Goal: Information Seeking & Learning: Learn about a topic

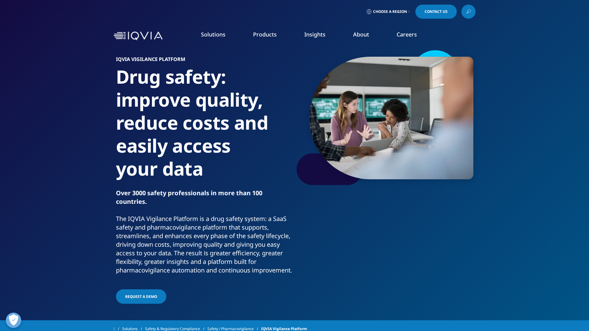
click at [242, 84] on link "IQVIA Vigilance Platform" at bounding box center [293, 84] width 107 height 7
click at [264, 81] on link "IQVIA Vigilance Platform" at bounding box center [293, 84] width 107 height 7
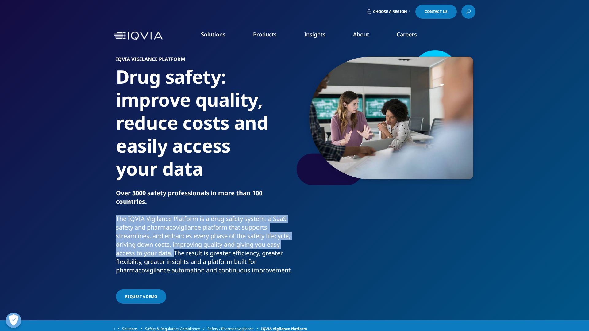
drag, startPoint x: 117, startPoint y: 219, endPoint x: 202, endPoint y: 250, distance: 90.8
click at [202, 250] on p "The IQVIA Vigilance Platform is a drug safety system: a SaaS safety and pharmac…" at bounding box center [204, 247] width 176 height 64
copy p "The IQVIA Vigilance Platform is a drug safety system: a SaaS safety and pharmac…"
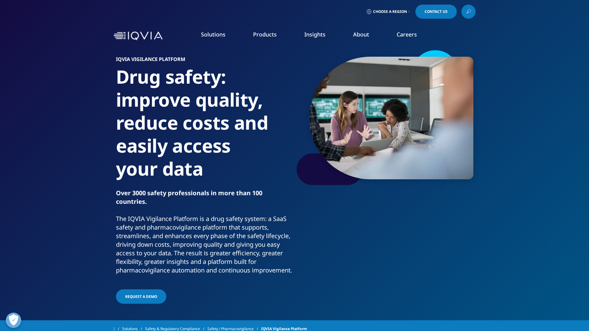
click at [255, 273] on p "The IQVIA Vigilance Platform is a drug safety system: a SaaS safety and pharmac…" at bounding box center [204, 247] width 176 height 64
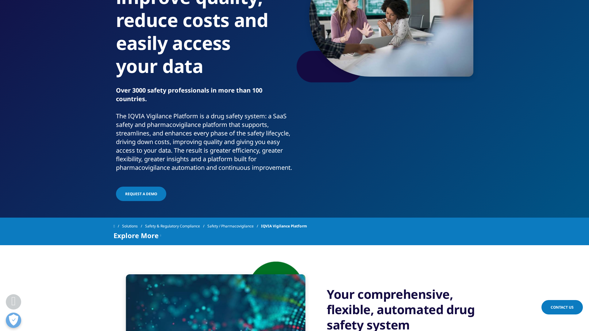
scroll to position [100, 0]
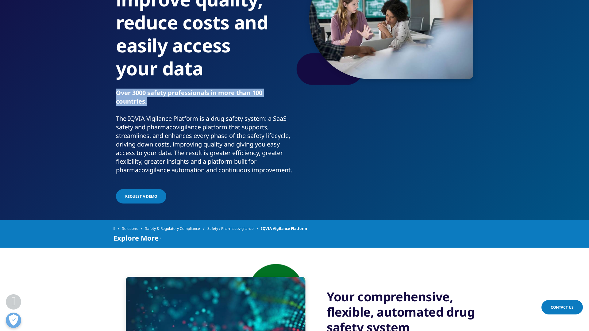
drag, startPoint x: 152, startPoint y: 102, endPoint x: 112, endPoint y: 95, distance: 40.2
click at [112, 95] on section "IQVIA Vigilance PLATFORM Drug safety: improve quality, reduce costs and easily …" at bounding box center [294, 60] width 589 height 321
click at [108, 80] on div at bounding box center [108, 80] width 0 height 0
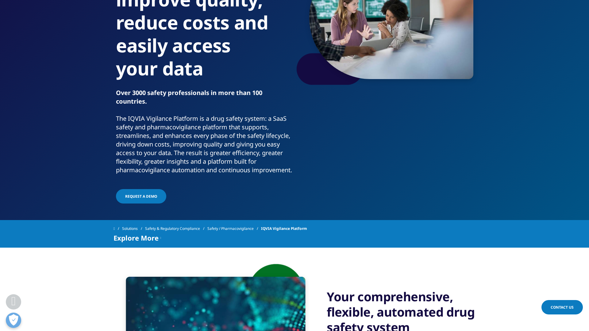
click at [265, 153] on p "The IQVIA Vigilance Platform is a drug safety system: a SaaS safety and pharmac…" at bounding box center [204, 146] width 176 height 64
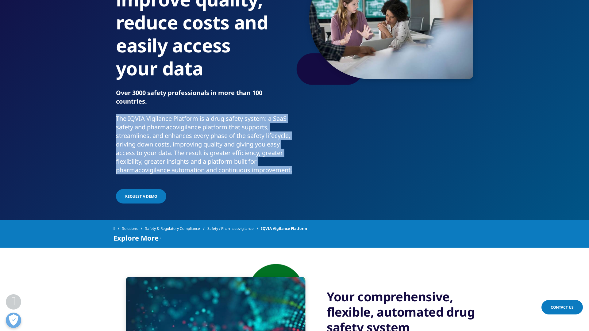
drag, startPoint x: 116, startPoint y: 117, endPoint x: 222, endPoint y: 177, distance: 122.2
click at [222, 177] on p "The IQVIA Vigilance Platform is a drug safety system: a SaaS safety and pharmac…" at bounding box center [204, 146] width 176 height 64
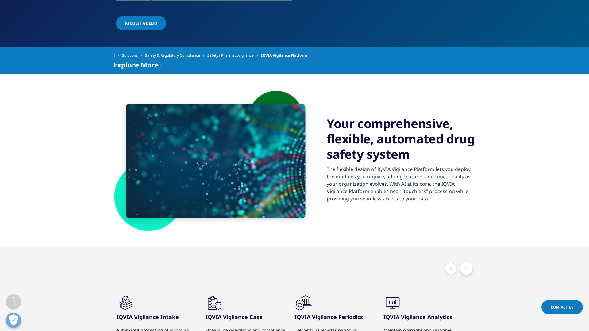
scroll to position [273, 0]
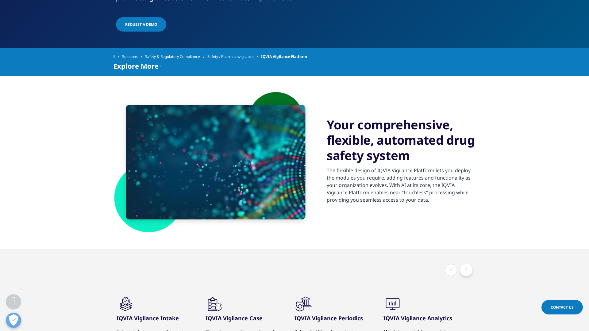
click at [389, 174] on div "The flexible design of IQVIA Vigilance Platform lets you deploy the modules you…" at bounding box center [401, 185] width 149 height 44
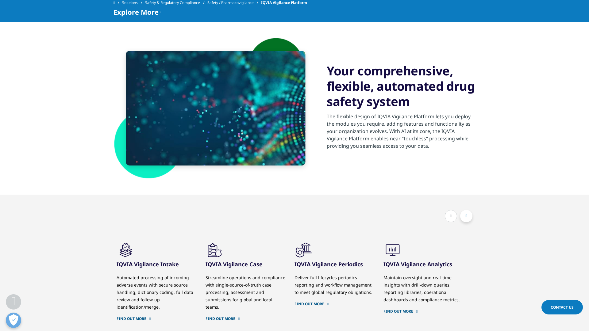
scroll to position [327, 0]
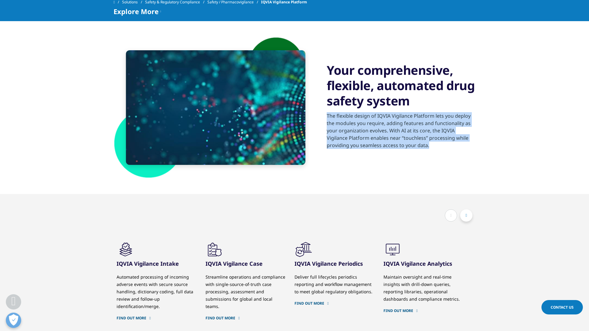
drag, startPoint x: 326, startPoint y: 123, endPoint x: 439, endPoint y: 158, distance: 118.4
click at [439, 158] on div "Your comprehensive, flexible, automated drug safety system The flexible design …" at bounding box center [295, 107] width 362 height 173
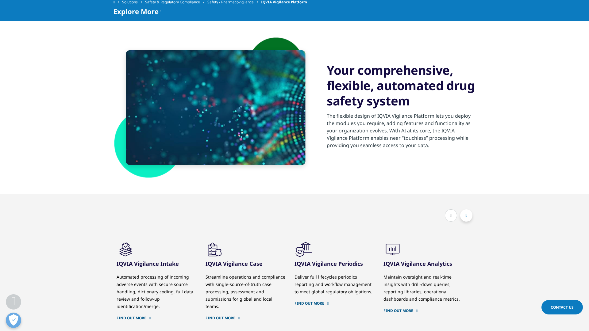
click at [399, 153] on p "The flexible design of IQVIA Vigilance Platform lets you deploy the modules you…" at bounding box center [401, 132] width 149 height 41
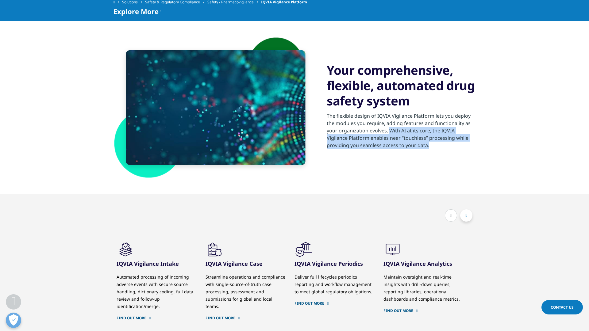
drag, startPoint x: 389, startPoint y: 138, endPoint x: 460, endPoint y: 154, distance: 72.7
click at [460, 153] on p "The flexible design of IQVIA Vigilance Platform lets you deploy the modules you…" at bounding box center [401, 132] width 149 height 41
copy p "With AI at its core, the IQVIA Vigilance Platform enables near “touchless” proc…"
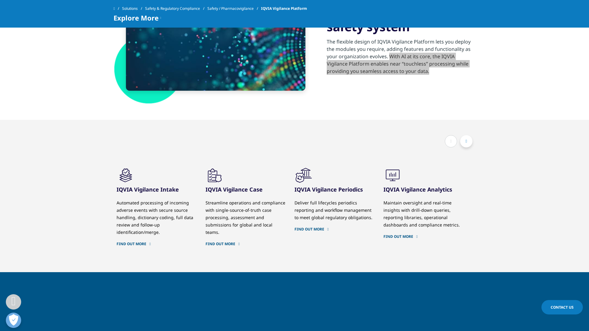
scroll to position [368, 0]
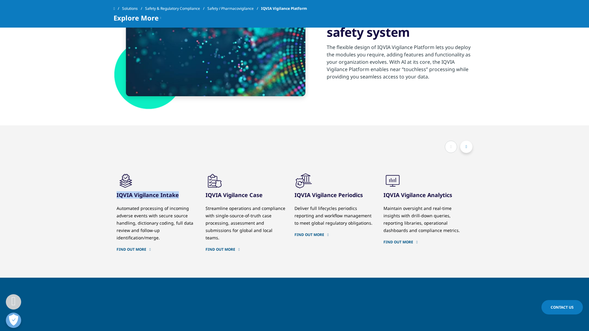
drag, startPoint x: 117, startPoint y: 204, endPoint x: 181, endPoint y: 205, distance: 63.8
click at [181, 199] on h3 "IQVIA Vigilance Intake" at bounding box center [157, 195] width 80 height 7
copy h3 "IQVIA Vigilance Intake"
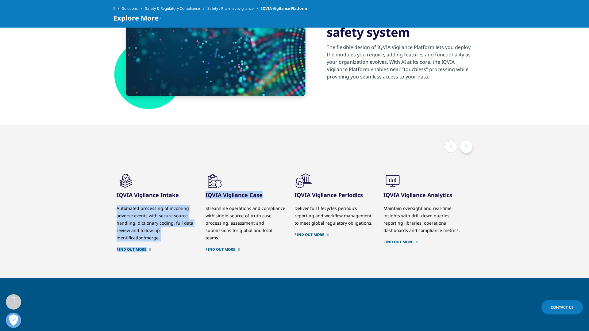
drag, startPoint x: 263, startPoint y: 204, endPoint x: 203, endPoint y: 203, distance: 59.8
click at [203, 203] on div ".cls-1{fill:#231f20;} IQVIA Vigilance Intake Automated processing of incoming a…" at bounding box center [473, 217] width 712 height 91
click at [203, 203] on div ".cls-1{fill:#231f20;} IQVIA Vigilance Intake Automated processing of incoming a…" at bounding box center [161, 212] width 89 height 80
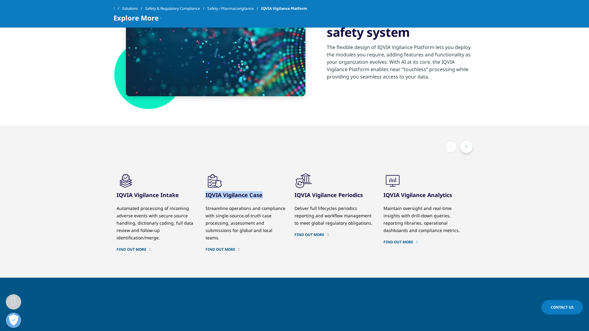
drag, startPoint x: 206, startPoint y: 205, endPoint x: 263, endPoint y: 203, distance: 57.4
click at [263, 199] on h3 "IQVIA Vigilance Case" at bounding box center [246, 195] width 80 height 7
drag, startPoint x: 161, startPoint y: 249, endPoint x: 115, endPoint y: 221, distance: 53.2
click at [115, 221] on div ".cls-1{fill:#231f20;} IQVIA Vigilance Intake" at bounding box center [295, 202] width 362 height 153
click at [111, 192] on div at bounding box center [111, 192] width 0 height 0
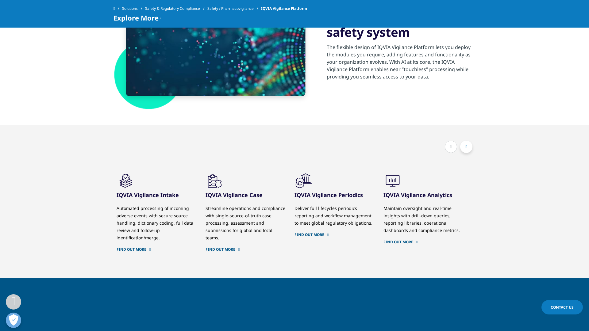
click at [240, 172] on div ".cls-1{fill:#231f20;} IQVIA Vigilance Intake" at bounding box center [295, 202] width 362 height 153
drag, startPoint x: 161, startPoint y: 249, endPoint x: 117, endPoint y: 218, distance: 54.1
click at [117, 218] on div "Automated processing of incoming adverse events with secure source handling, di…" at bounding box center [157, 223] width 80 height 37
click at [113, 206] on div at bounding box center [113, 206] width 0 height 0
click at [263, 168] on div ".cls-1{fill:#231f20;} IQVIA Vigilance Intake" at bounding box center [295, 202] width 362 height 153
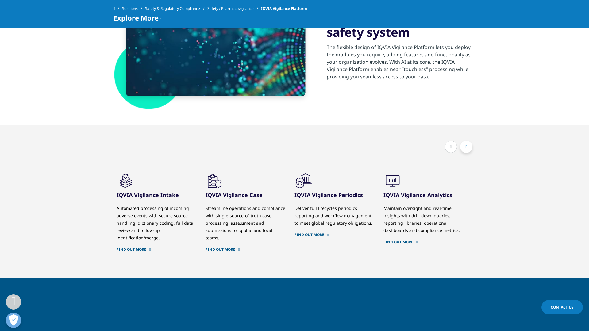
drag, startPoint x: 161, startPoint y: 248, endPoint x: 120, endPoint y: 228, distance: 45.7
click at [120, 228] on div "Automated processing of incoming adverse events with secure source handling, di…" at bounding box center [157, 223] width 80 height 37
click at [222, 222] on div "Streamline operations and compliance with single-source-of-truth case processin…" at bounding box center [246, 223] width 80 height 37
drag, startPoint x: 206, startPoint y: 204, endPoint x: 265, endPoint y: 200, distance: 59.7
click at [265, 199] on h3 "IQVIA Vigilance Case" at bounding box center [246, 195] width 80 height 7
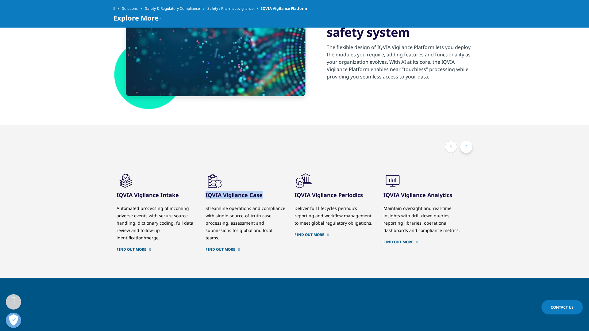
copy h3 "IQVIA Vigilance Case"
drag, startPoint x: 295, startPoint y: 204, endPoint x: 364, endPoint y: 201, distance: 68.5
click at [364, 199] on h3 "IQVIA Vigilance Periodics" at bounding box center [335, 195] width 80 height 7
copy h3 "IQVIA Vigilance Periodics"
drag, startPoint x: 382, startPoint y: 206, endPoint x: 445, endPoint y: 202, distance: 62.4
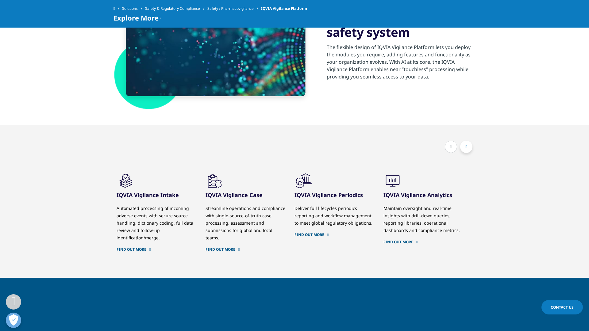
click at [445, 202] on div ".cls-1{fill:#231f20;} IQVIA Vigilance Intake Automated processing of incoming a…" at bounding box center [473, 217] width 712 height 91
drag, startPoint x: 384, startPoint y: 204, endPoint x: 460, endPoint y: 202, distance: 75.9
click at [460, 199] on h3 "IQVIA Vigilance Analytics" at bounding box center [424, 195] width 80 height 7
copy h3 "IQVIA Vigilance Analytics"
drag, startPoint x: 117, startPoint y: 216, endPoint x: 165, endPoint y: 245, distance: 56.3
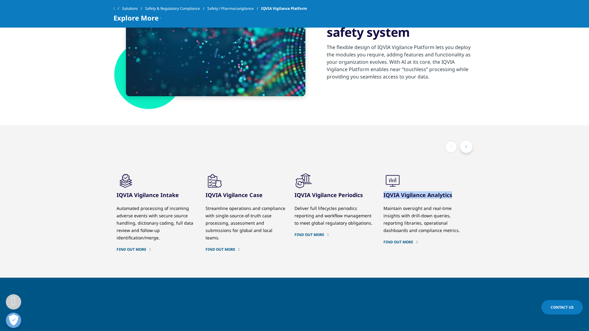
click at [165, 242] on div "Automated processing of incoming adverse events with secure source handling, di…" at bounding box center [157, 223] width 80 height 37
copy div "Automated processing of incoming adverse events with secure source handling, di…"
drag, startPoint x: 206, startPoint y: 217, endPoint x: 287, endPoint y: 237, distance: 83.0
click at [287, 237] on div ".cls-1{fill:#231f20;} IQVIA Vigilance Case Streamline operations and compliance…" at bounding box center [250, 212] width 89 height 80
copy div "Streamline operations and compliance with single-source-of-truth case processin…"
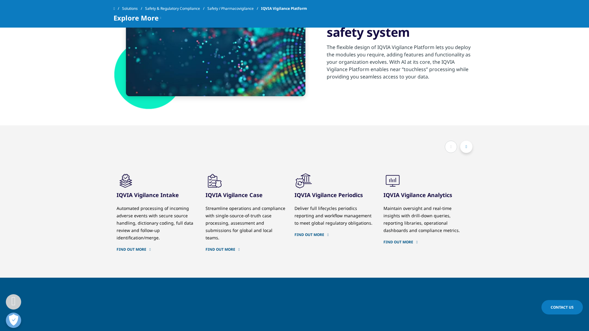
click at [301, 220] on div "Deliver full lifecycles periodics reporting and workflow management to meet glo…" at bounding box center [335, 216] width 80 height 22
drag, startPoint x: 294, startPoint y: 218, endPoint x: 371, endPoint y: 232, distance: 78.1
click at [371, 227] on div "Deliver full lifecycles periodics reporting and workflow management to meet glo…" at bounding box center [335, 216] width 80 height 22
drag, startPoint x: 370, startPoint y: 234, endPoint x: 296, endPoint y: 219, distance: 75.8
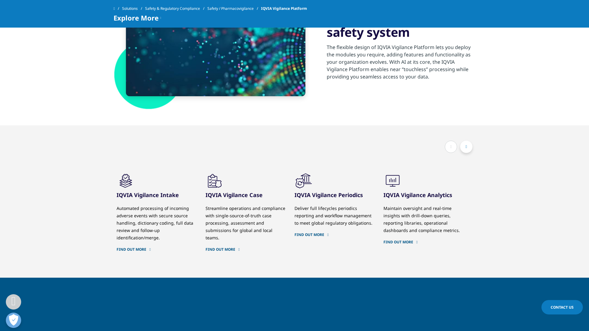
click at [296, 219] on div "Deliver full lifecycles periodics reporting and workflow management to meet glo…" at bounding box center [335, 216] width 80 height 22
copy div "Deliver full lifecycles periodics reporting and workflow management to meet glo…"
click at [292, 206] on div at bounding box center [292, 206] width 0 height 0
click at [433, 234] on div "Maintain oversight and real-time insights with drill-down queries, reporting li…" at bounding box center [424, 219] width 80 height 29
drag, startPoint x: 384, startPoint y: 219, endPoint x: 466, endPoint y: 242, distance: 85.4
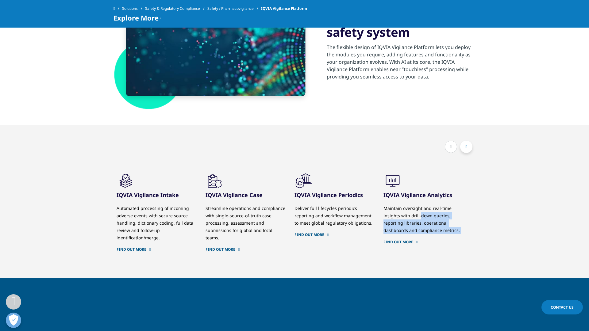
click at [466, 242] on div ".cls-1{fill:#231f20;} IQVIA Vigilance Analytics Maintain oversight and real-tim…" at bounding box center [428, 208] width 89 height 73
copy div "Maintain oversight and real-time insights with drill-down queries, reporting li…"
click at [462, 242] on div at bounding box center [462, 242] width 0 height 0
click at [202, 217] on div ".cls-1{fill:#231f20;} IQVIA Vigilance Intake Automated processing of incoming a…" at bounding box center [161, 212] width 89 height 80
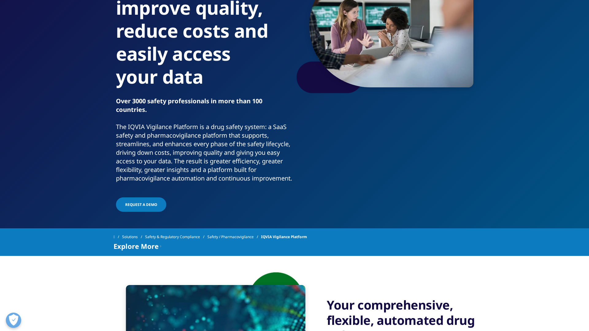
scroll to position [91, 0]
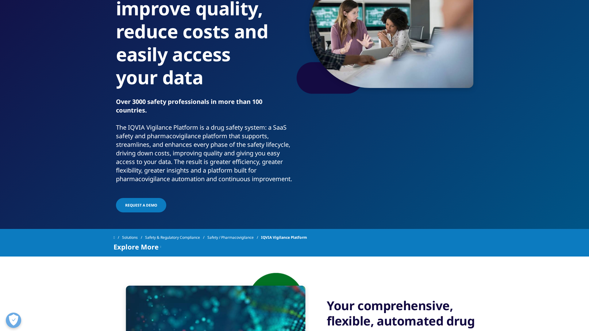
click at [214, 180] on p "The IQVIA Vigilance Platform is a drug safety system: a SaaS safety and pharmac…" at bounding box center [204, 155] width 176 height 64
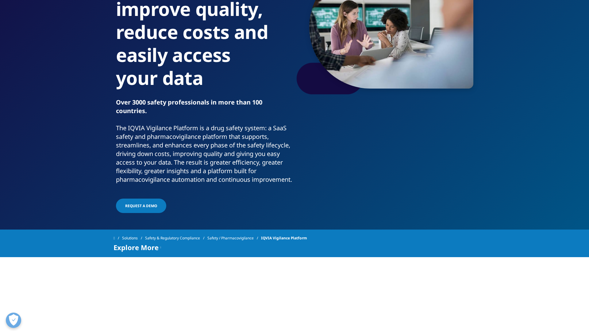
scroll to position [0, 0]
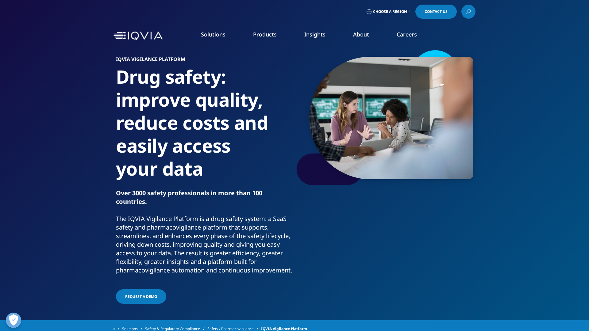
click at [257, 98] on link "Commercial Compliance" at bounding box center [293, 95] width 107 height 7
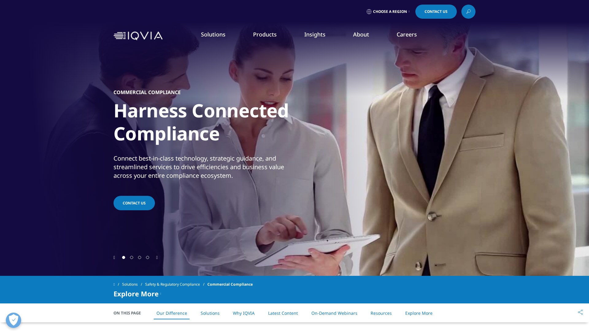
click at [269, 83] on link "IQVIA Vigilance Platform" at bounding box center [293, 84] width 107 height 7
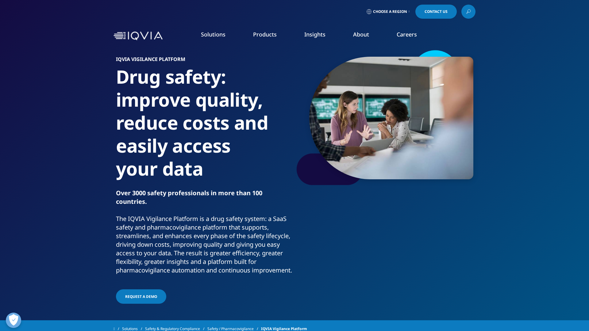
click at [265, 37] on link "Products" at bounding box center [265, 34] width 24 height 7
click at [272, 93] on link "Commercial Compliance" at bounding box center [293, 95] width 107 height 7
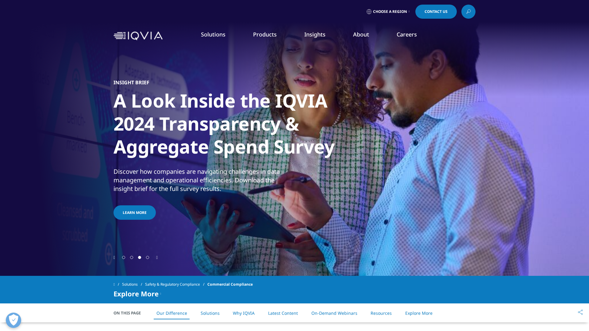
click at [150, 179] on div "Discover how companies are navigating challenges in data management and operati…" at bounding box center [204, 181] width 180 height 26
click at [165, 183] on div "Discover how companies are navigating challenges in data management and operati…" at bounding box center [204, 181] width 180 height 26
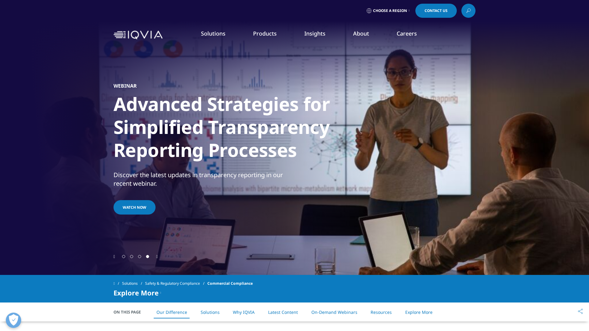
click at [268, 95] on link "Commercial Compliance" at bounding box center [293, 94] width 107 height 7
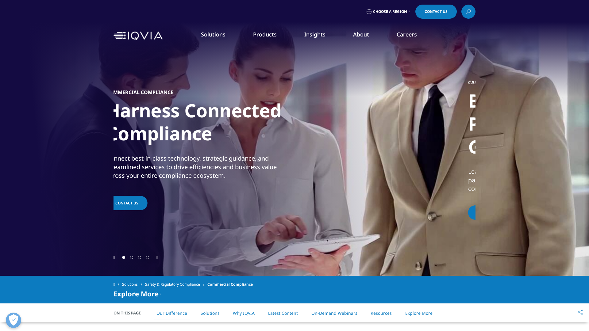
click at [138, 164] on p "Connect best-in-class technology, strategic guidance, and streamlined services …" at bounding box center [196, 168] width 180 height 29
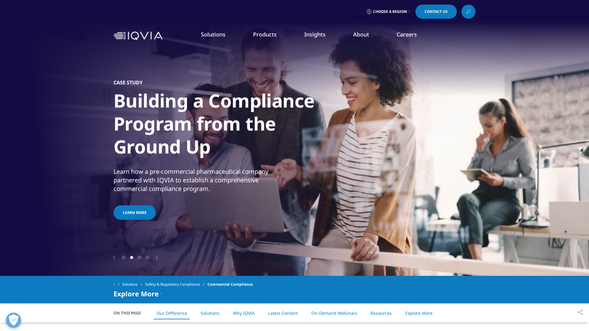
click at [114, 256] on icon "Previous slide" at bounding box center [115, 258] width 2 height 4
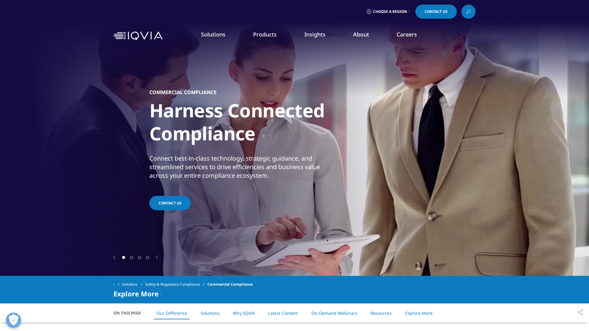
click at [152, 168] on p "Connect best-in-class technology, strategic guidance, and streamlined services …" at bounding box center [239, 168] width 180 height 29
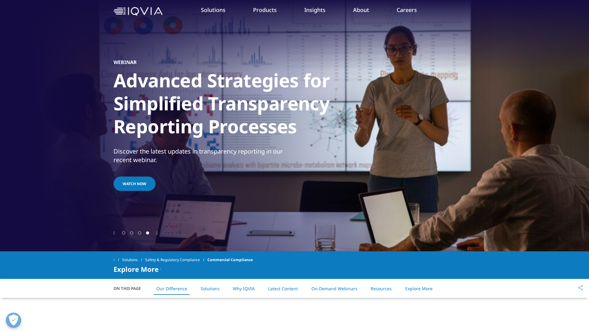
scroll to position [13, 0]
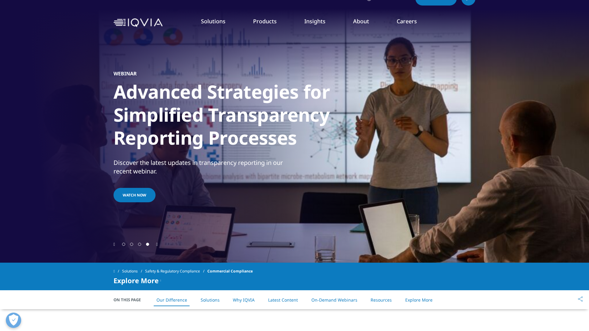
click at [114, 246] on icon "Previous slide" at bounding box center [115, 245] width 2 height 4
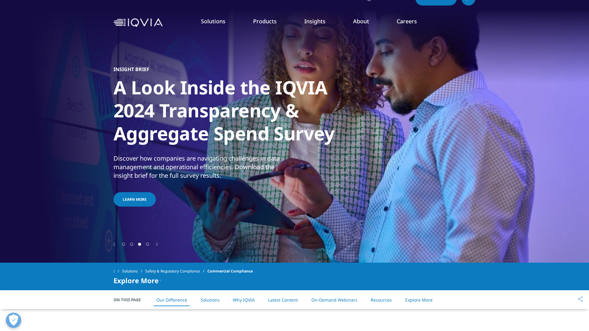
click at [114, 246] on icon "Previous slide" at bounding box center [115, 245] width 2 height 4
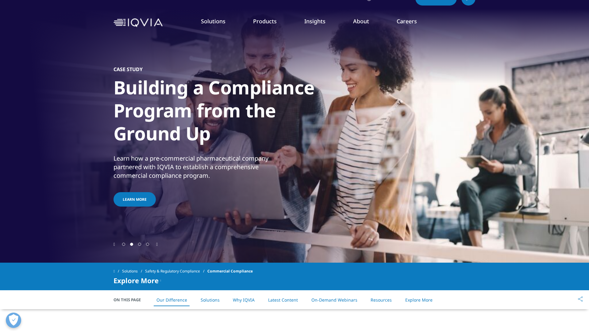
click at [114, 246] on icon "Previous slide" at bounding box center [115, 245] width 2 height 4
click at [114, 243] on icon "Previous slide" at bounding box center [115, 245] width 2 height 4
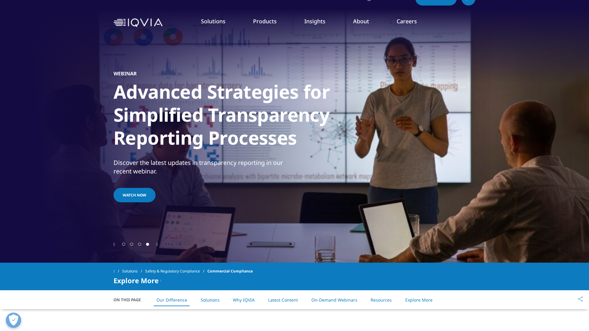
click at [156, 247] on div at bounding box center [295, 245] width 362 height 6
click at [158, 244] on icon "Next slide" at bounding box center [157, 245] width 2 height 4
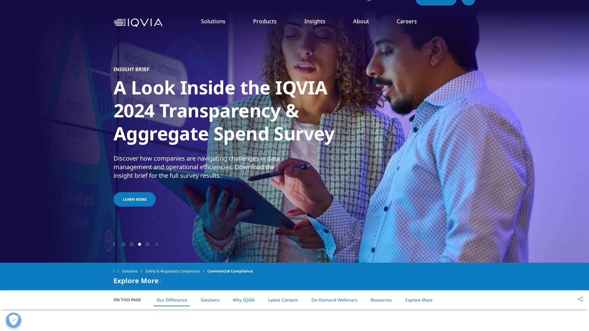
click at [116, 246] on div at bounding box center [295, 245] width 362 height 6
click at [115, 244] on icon "Previous slide" at bounding box center [115, 245] width 2 height 4
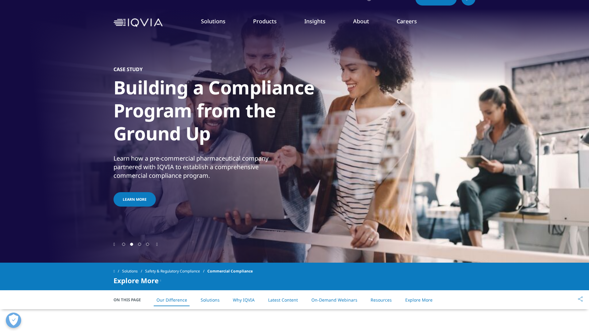
click at [115, 244] on icon "Previous slide" at bounding box center [115, 245] width 2 height 4
click at [116, 246] on div at bounding box center [295, 245] width 362 height 6
click at [112, 241] on div "Video Player is loading. Play Video Pause Skip Backward Skip Forward Unmute Cur…" at bounding box center [294, 125] width 589 height 276
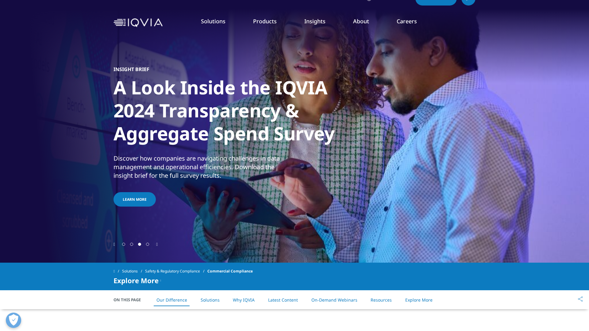
click at [114, 243] on icon "Previous slide" at bounding box center [115, 245] width 2 height 4
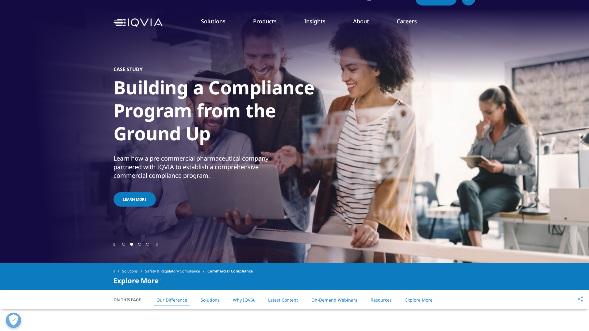
click at [114, 243] on icon "Previous slide" at bounding box center [115, 245] width 2 height 4
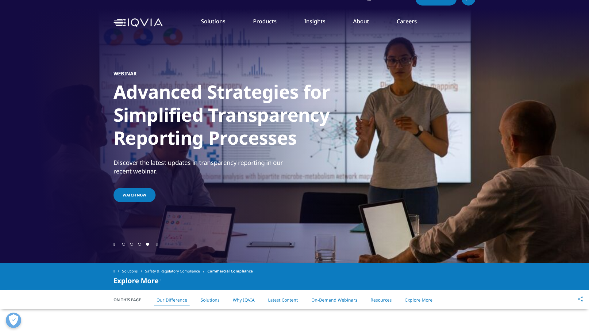
click at [158, 242] on div "Next slide" at bounding box center [157, 245] width 2 height 6
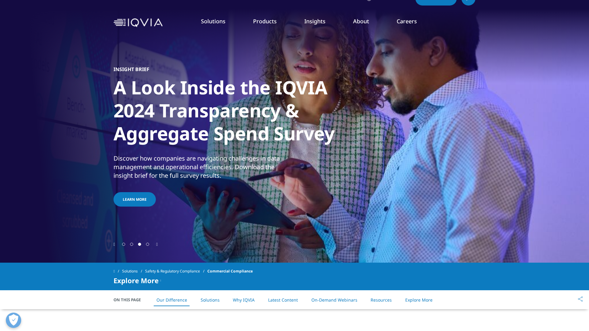
click at [114, 244] on icon "Previous slide" at bounding box center [115, 245] width 2 height 4
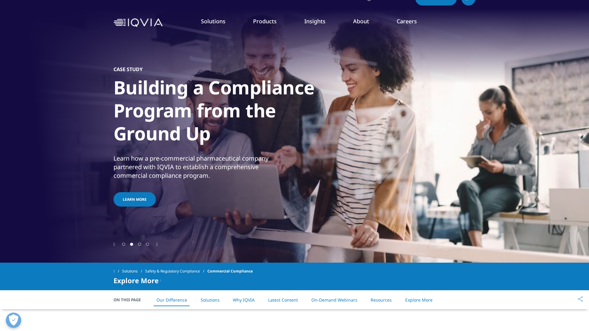
click at [114, 244] on icon "Previous slide" at bounding box center [115, 245] width 2 height 4
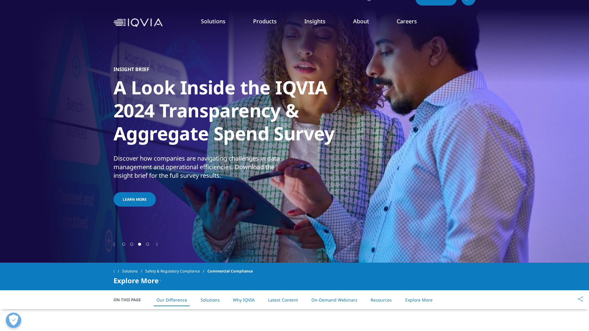
click at [161, 245] on div at bounding box center [295, 245] width 362 height 6
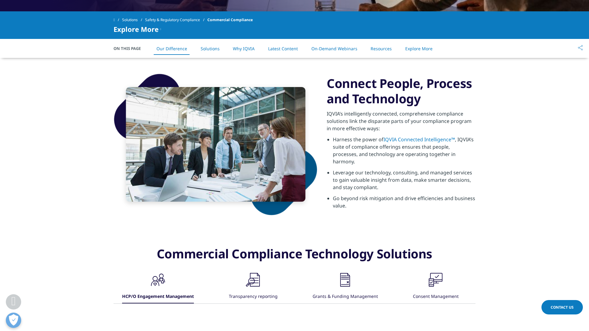
scroll to position [266, 0]
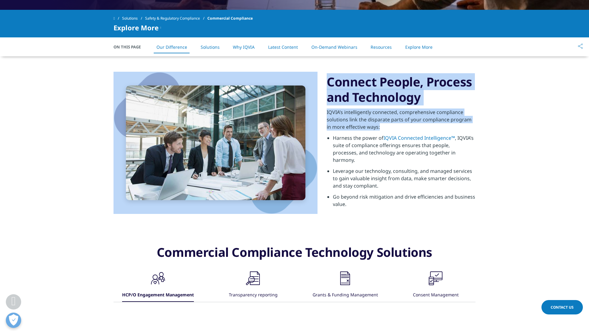
drag, startPoint x: 377, startPoint y: 129, endPoint x: 321, endPoint y: 118, distance: 56.3
click at [321, 118] on div "Connect People, Process and Technology IQVIA’s intelligently connected, compreh…" at bounding box center [295, 142] width 362 height 173
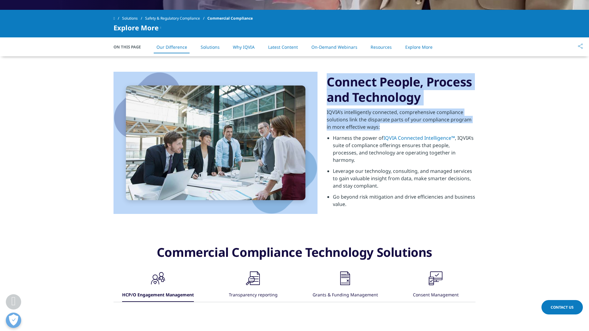
click at [317, 68] on div at bounding box center [317, 68] width 0 height 0
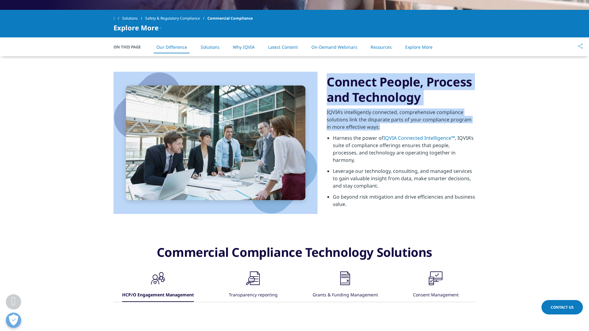
click at [379, 129] on p "IQVIA’s intelligently connected, comprehensive compliance solutions link the di…" at bounding box center [401, 122] width 149 height 26
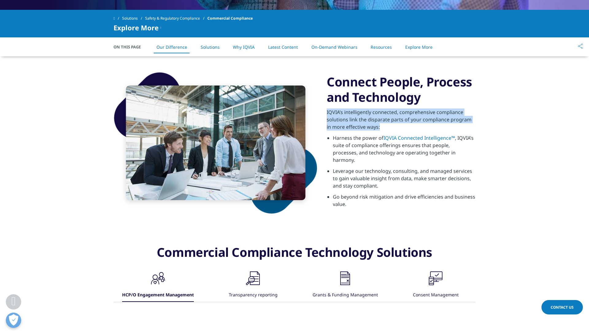
drag, startPoint x: 327, startPoint y: 116, endPoint x: 378, endPoint y: 130, distance: 52.1
click at [378, 130] on p "IQVIA’s intelligently connected, comprehensive compliance solutions link the di…" at bounding box center [401, 122] width 149 height 26
click at [374, 134] on div at bounding box center [374, 134] width 0 height 0
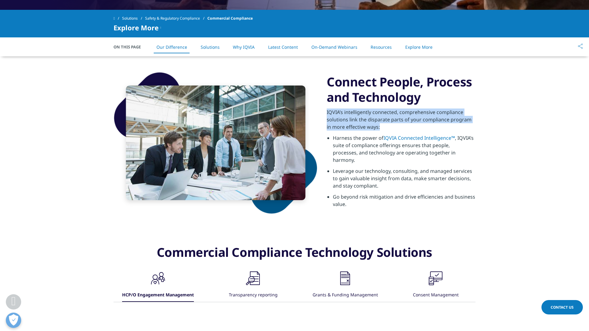
click at [378, 117] on p "IQVIA’s intelligently connected, comprehensive compliance solutions link the di…" at bounding box center [401, 122] width 149 height 26
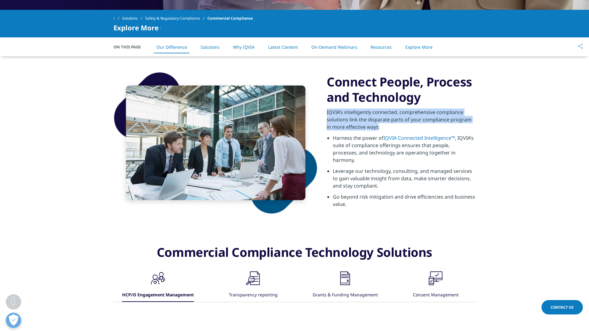
drag, startPoint x: 326, startPoint y: 113, endPoint x: 373, endPoint y: 132, distance: 51.2
click at [373, 132] on div "Connect People, Process and Technology IQVIA’s intelligently connected, compreh…" at bounding box center [295, 142] width 362 height 173
copy p "IQVIA’s intelligently connected, comprehensive compliance solutions link the di…"
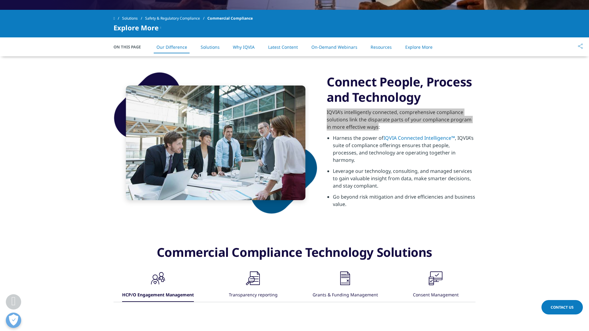
scroll to position [0, 0]
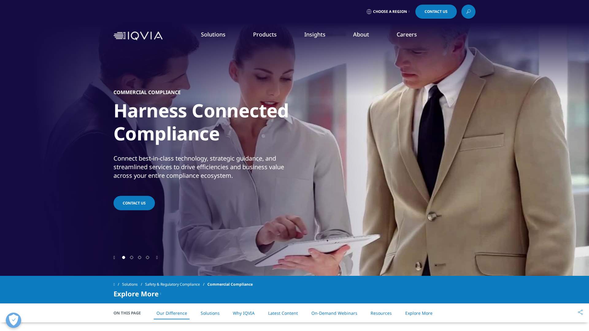
click at [262, 105] on link "Regulatory Compliance" at bounding box center [293, 107] width 107 height 7
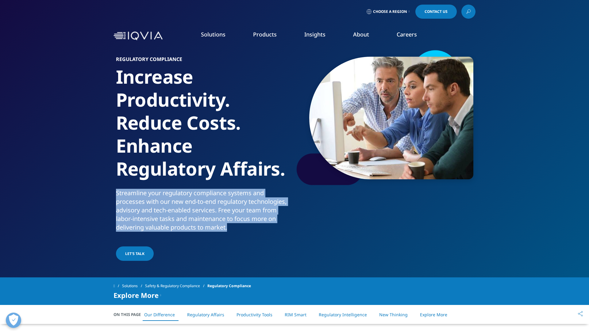
drag, startPoint x: 116, startPoint y: 194, endPoint x: 235, endPoint y: 227, distance: 123.5
click at [235, 227] on p "Streamline your regulatory compliance systems and processes with our new end-to…" at bounding box center [204, 212] width 176 height 47
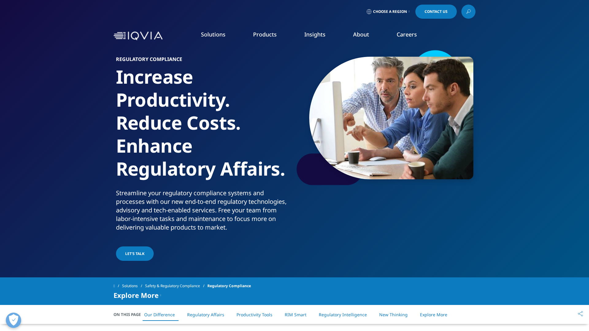
click at [170, 236] on div "Regulatory Compliance Increase Productivity. Reduce Costs. Enhance Regulatory A…" at bounding box center [206, 160] width 180 height 206
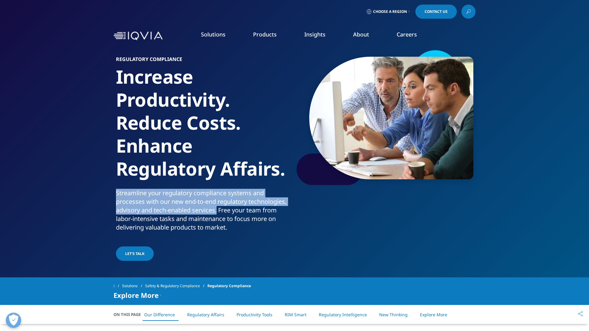
drag, startPoint x: 115, startPoint y: 192, endPoint x: 219, endPoint y: 208, distance: 104.4
click at [219, 208] on div "Regulatory Compliance Increase Productivity. Reduce Costs. Enhance Regulatory A…" at bounding box center [295, 155] width 362 height 213
copy p "Streamline your regulatory compliance systems and processes with our new end-to…"
click at [259, 118] on link "RIM Smart" at bounding box center [293, 118] width 107 height 7
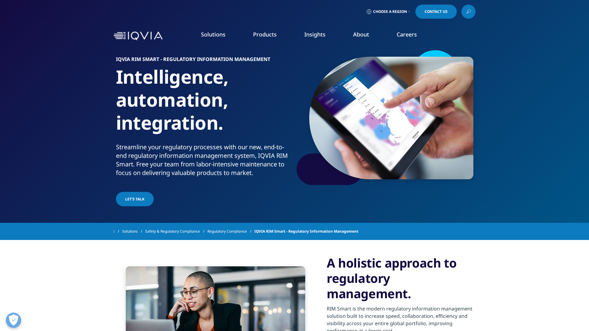
click at [177, 157] on p "Streamline your regulatory processes with our new, end-to-end regulatory inform…" at bounding box center [204, 162] width 176 height 38
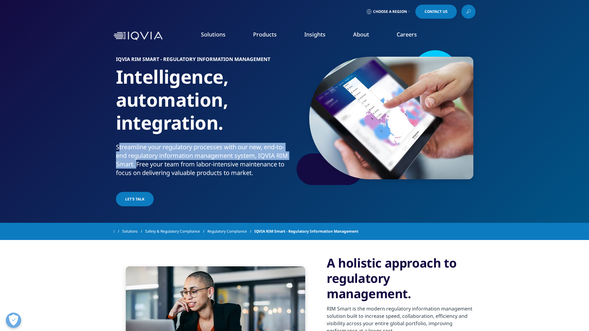
drag, startPoint x: 117, startPoint y: 148, endPoint x: 134, endPoint y: 161, distance: 21.7
click at [135, 161] on p "Streamline your regulatory processes with our new, end-to-end regulatory inform…" at bounding box center [204, 162] width 176 height 38
copy p "Streamline your regulatory processes with our new, end-to-end regulatory inform…"
click at [268, 130] on link "Quality Compliance" at bounding box center [293, 129] width 107 height 7
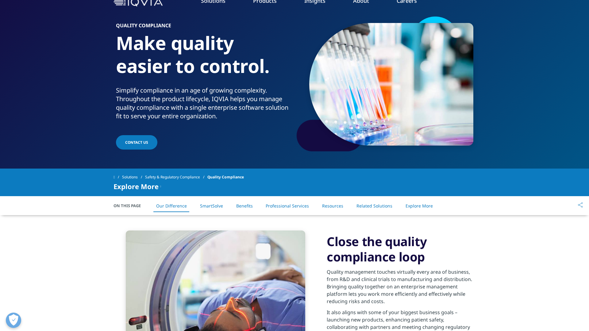
scroll to position [34, 0]
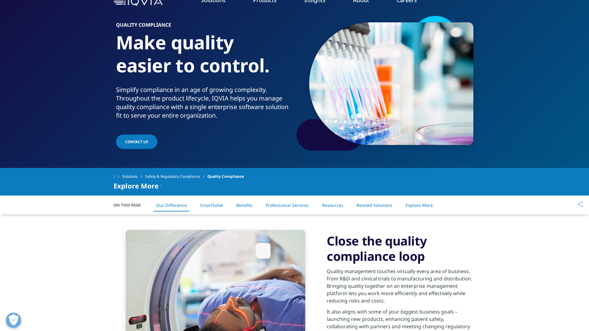
click at [116, 92] on p "Simplify compliance in an age of growing complexity. Throughout the product lif…" at bounding box center [204, 105] width 176 height 38
drag, startPoint x: 116, startPoint y: 89, endPoint x: 274, endPoint y: 92, distance: 157.8
click at [274, 92] on p "Simplify compliance in an age of growing complexity. Throughout the product lif…" at bounding box center [204, 105] width 176 height 38
click at [270, 94] on div at bounding box center [270, 94] width 0 height 0
click at [287, 138] on div "Contact Us" at bounding box center [204, 143] width 176 height 16
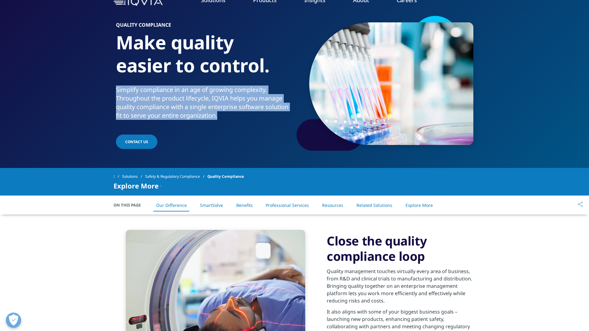
drag, startPoint x: 117, startPoint y: 89, endPoint x: 220, endPoint y: 115, distance: 106.1
click at [220, 116] on p "Simplify compliance in an age of growing complexity. Throughout the product lif…" at bounding box center [204, 105] width 176 height 38
click at [216, 120] on div at bounding box center [216, 120] width 0 height 0
copy p "Simplify compliance in an age of growing complexity. Throughout the product lif…"
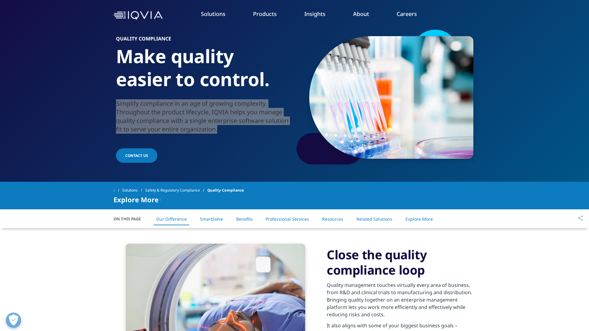
scroll to position [0, 0]
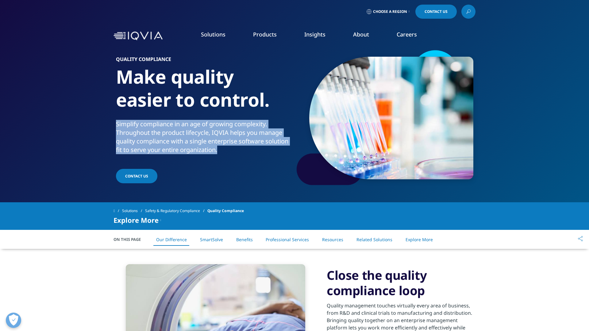
click at [270, 37] on link "Products" at bounding box center [265, 34] width 24 height 7
click at [262, 140] on link "SmartSolve eQMS" at bounding box center [293, 141] width 107 height 7
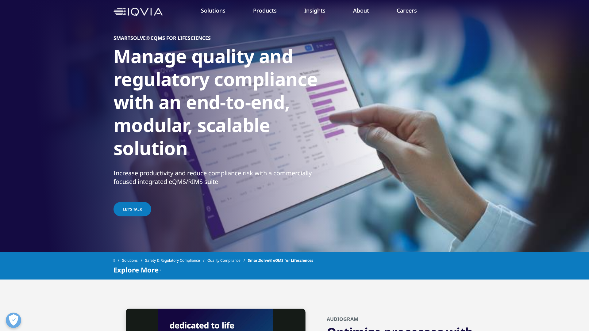
scroll to position [25, 0]
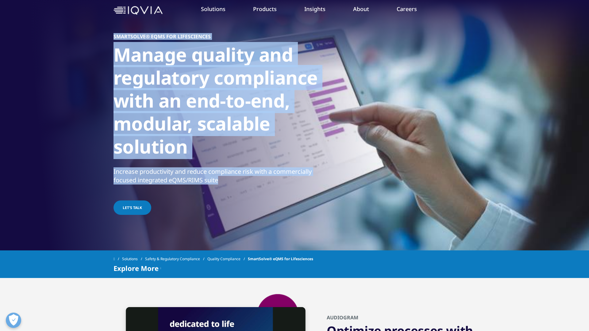
drag, startPoint x: 111, startPoint y: 169, endPoint x: 238, endPoint y: 180, distance: 126.9
click at [238, 180] on section "SMARTSOLVE® EQMS FOR LIFESCIENCES Manage quality and regulatory compliance with…" at bounding box center [294, 113] width 589 height 276
click at [234, 185] on div at bounding box center [234, 185] width 0 height 0
click at [312, 179] on p "Increase productivity and reduce compliance risk with a commercially focused in…" at bounding box center [221, 178] width 215 height 21
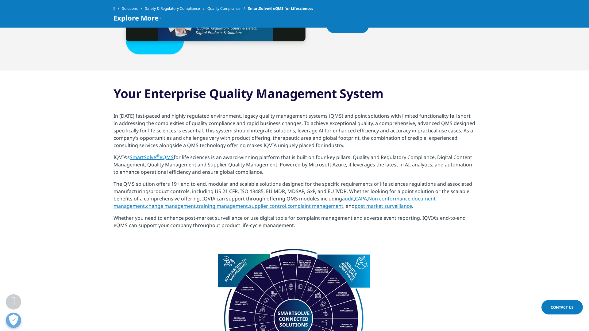
scroll to position [403, 0]
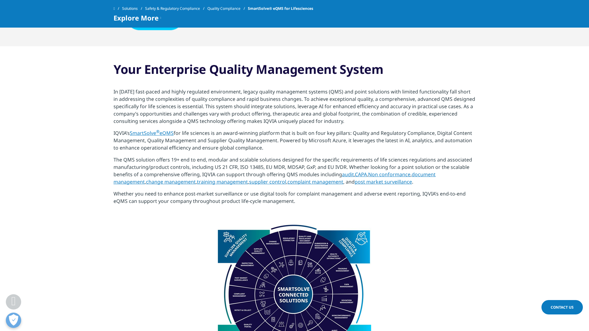
drag, startPoint x: 114, startPoint y: 134, endPoint x: 278, endPoint y: 149, distance: 164.9
click at [278, 149] on p "IQVIA’s SmartSolve ® eQMS for life sciences is an award-winning platform that i…" at bounding box center [295, 143] width 362 height 27
click at [363, 142] on span "for life sciences is an award-winning platform that is built on four key pillar…" at bounding box center [293, 140] width 359 height 21
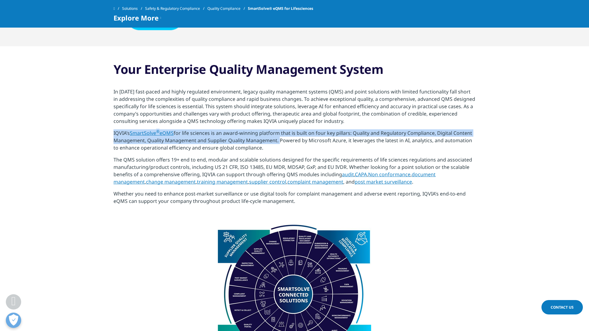
drag, startPoint x: 278, startPoint y: 142, endPoint x: 113, endPoint y: 133, distance: 165.1
click at [113, 133] on section "Your Enterprise Quality Management System In [DATE] fast-paced and highly regul…" at bounding box center [294, 135] width 589 height 179
copy p "IQVIA’s SmartSolve ® eQMS for life sciences is an award-winning platform that i…"
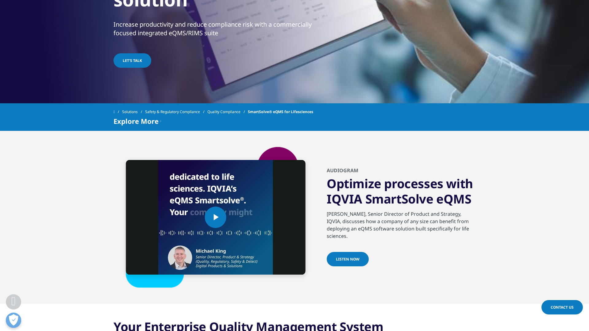
scroll to position [0, 0]
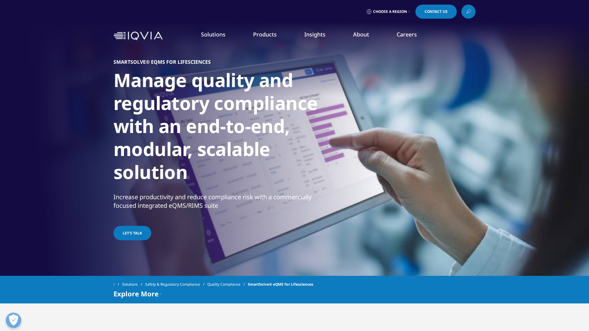
click at [286, 152] on link "Safety & Pharmacovigilance" at bounding box center [293, 152] width 107 height 7
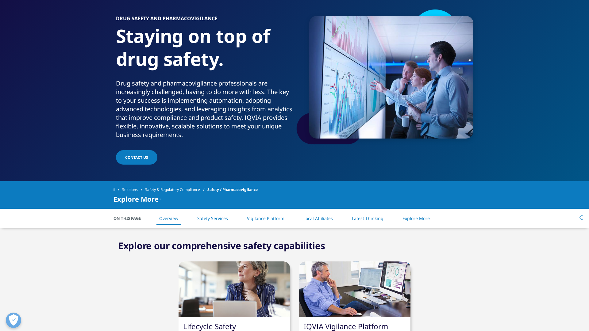
scroll to position [44, 0]
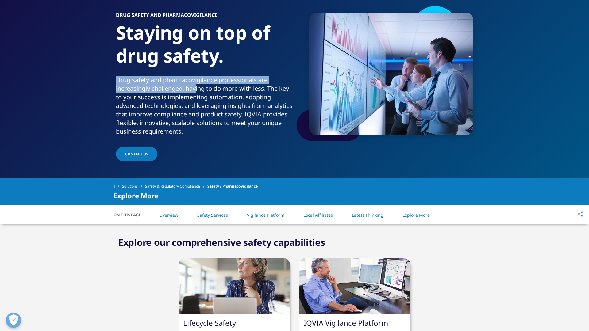
drag, startPoint x: 117, startPoint y: 80, endPoint x: 196, endPoint y: 91, distance: 80.2
click at [196, 91] on div "Drug safety and pharmacovigilance professionals are increasingly challenged, ha…" at bounding box center [204, 106] width 176 height 60
click at [184, 83] on div "Drug safety and pharmacovigilance professionals are increasingly challenged, ha…" at bounding box center [204, 106] width 176 height 60
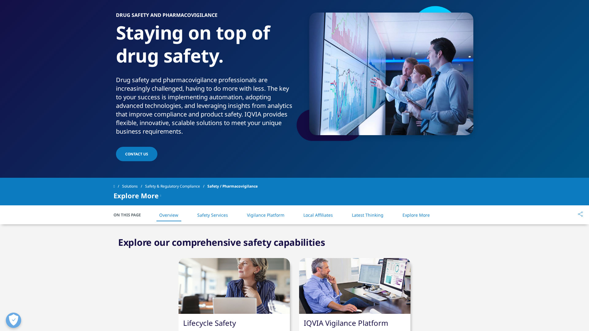
click at [233, 136] on div "Drug Safety and Pharmacovigilance Staying on top of drug safety. Drug safety an…" at bounding box center [206, 88] width 180 height 150
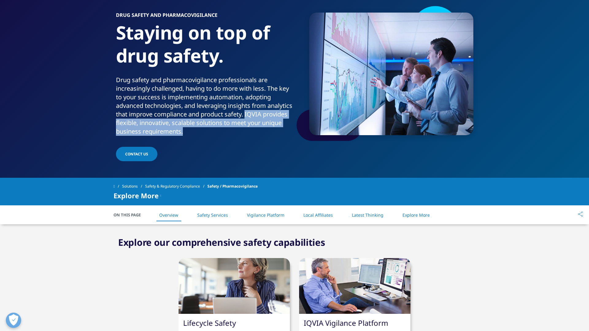
drag, startPoint x: 273, startPoint y: 115, endPoint x: 273, endPoint y: 132, distance: 16.9
click at [273, 132] on div "Drug safety and pharmacovigilance professionals are increasingly challenged, ha…" at bounding box center [204, 106] width 176 height 60
click at [269, 136] on div at bounding box center [269, 136] width 0 height 0
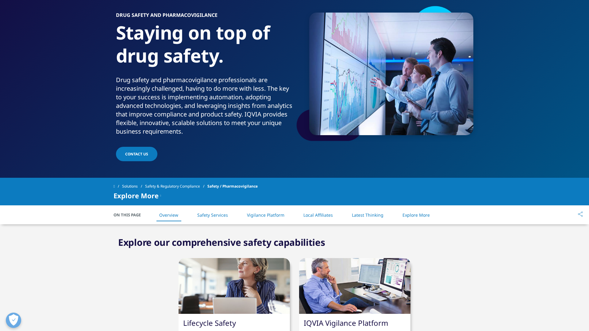
click at [290, 146] on div "Drug Safety and Pharmacovigilance Staying on top of drug safety. Drug safety an…" at bounding box center [206, 88] width 180 height 150
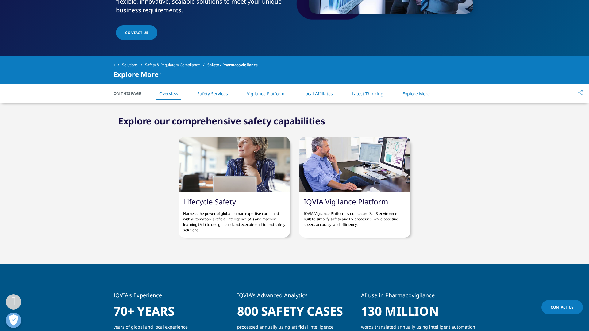
scroll to position [0, 0]
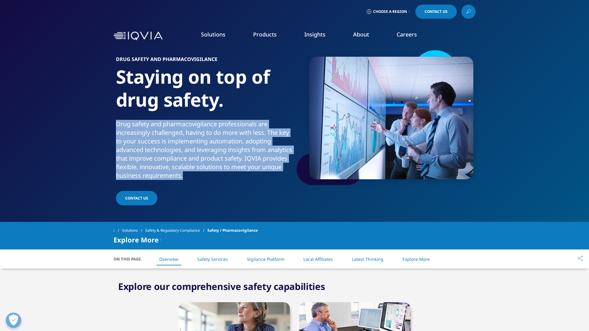
drag, startPoint x: 207, startPoint y: 176, endPoint x: 117, endPoint y: 126, distance: 103.2
click at [117, 126] on div "Drug safety and pharmacovigilance professionals are increasingly challenged, ha…" at bounding box center [204, 150] width 176 height 60
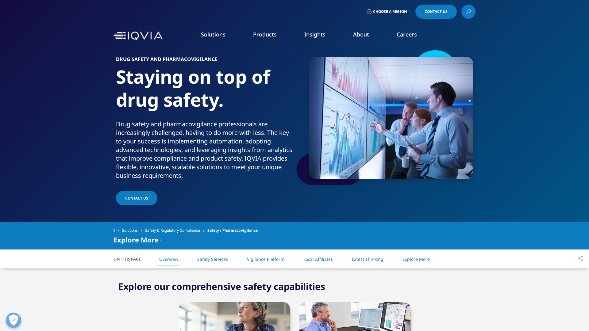
click at [237, 200] on div "Contact us" at bounding box center [204, 199] width 176 height 16
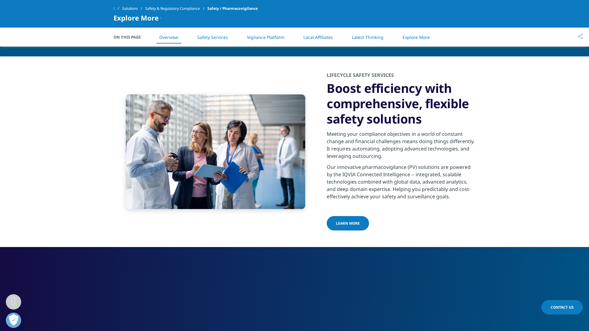
scroll to position [436, 0]
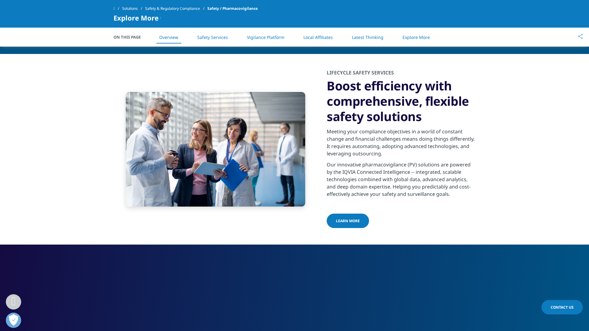
drag, startPoint x: 327, startPoint y: 165, endPoint x: 459, endPoint y: 195, distance: 135.5
click at [460, 196] on p "Our innovative pharmacovigilance (PV) solutions are powered by the IQVIA Connec…" at bounding box center [401, 181] width 149 height 41
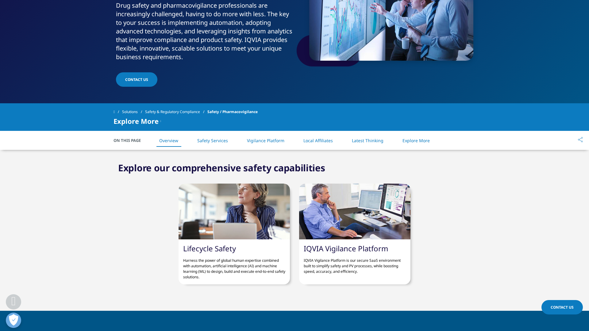
scroll to position [0, 0]
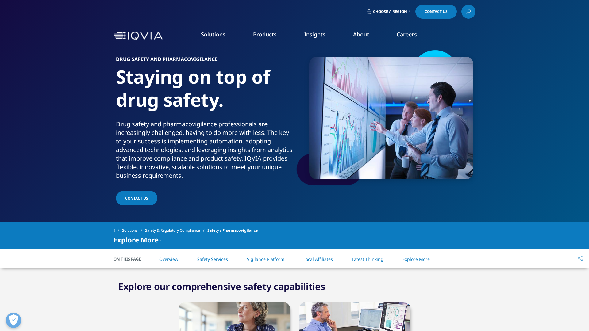
click at [374, 77] on link "Health Data Apps & AI" at bounding box center [400, 77] width 107 height 7
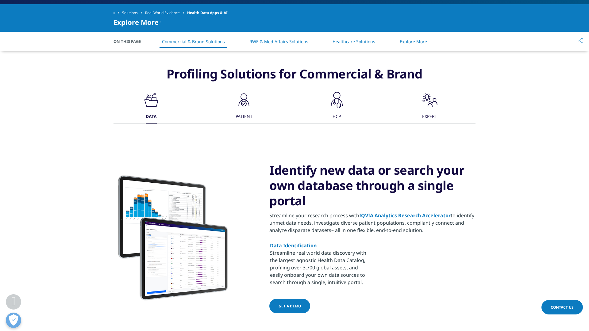
scroll to position [244, 0]
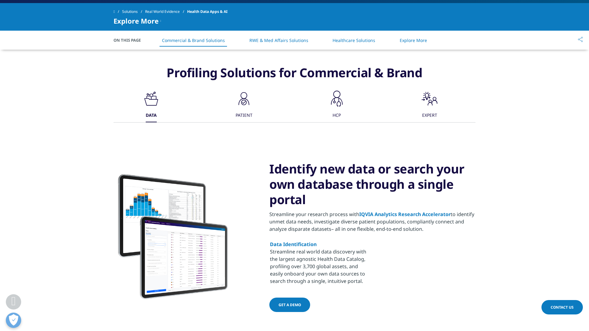
drag, startPoint x: 270, startPoint y: 215, endPoint x: 431, endPoint y: 232, distance: 161.7
click at [431, 232] on p "Streamline your research process with IQVIA Analytics Research Accelerator to i…" at bounding box center [372, 222] width 206 height 22
click at [294, 230] on p "Streamline your research process with IQVIA Analytics Research Accelerator to i…" at bounding box center [372, 222] width 206 height 22
drag, startPoint x: 288, startPoint y: 230, endPoint x: 310, endPoint y: 230, distance: 21.2
click at [310, 230] on p "Streamline your research process with IQVIA Analytics Research Accelerator to i…" at bounding box center [372, 222] width 206 height 22
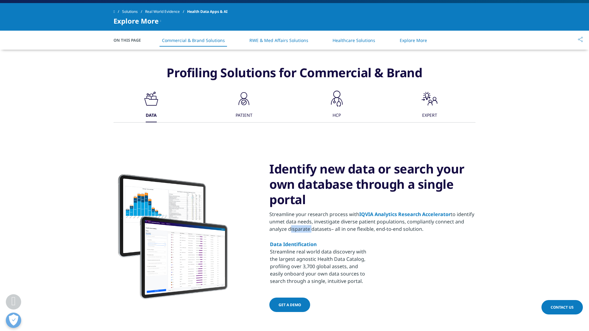
click at [306, 233] on div at bounding box center [306, 233] width 0 height 0
click at [348, 228] on p "Streamline your research process with IQVIA Analytics Research Accelerator to i…" at bounding box center [372, 222] width 206 height 22
drag, startPoint x: 376, startPoint y: 229, endPoint x: 425, endPoint y: 228, distance: 48.8
click at [425, 229] on p "Streamline your research process with IQVIA Analytics Research Accelerator to i…" at bounding box center [372, 222] width 206 height 22
click at [421, 217] on div at bounding box center [421, 217] width 0 height 0
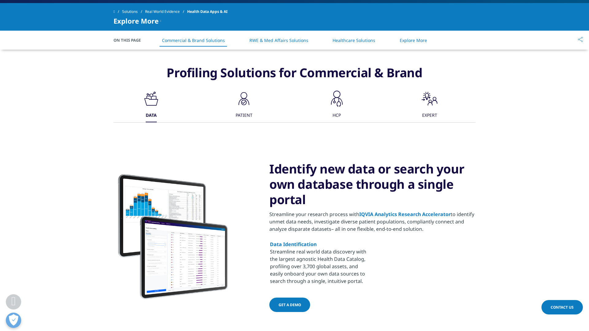
click at [400, 242] on td at bounding box center [426, 263] width 107 height 44
drag, startPoint x: 269, startPoint y: 213, endPoint x: 434, endPoint y: 227, distance: 165.1
click at [434, 227] on p "Streamline your research process with IQVIA Analytics Research Accelerator to i…" at bounding box center [372, 222] width 206 height 22
copy p "Streamline your research process with IQVIA Analytics Research Accelerator to i…"
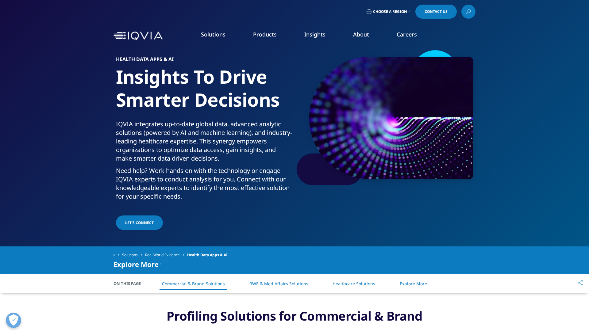
click at [367, 84] on li "Health Data Apps & AI" at bounding box center [400, 79] width 107 height 11
click at [365, 88] on link "Analytics Research Accelerator​" at bounding box center [400, 88] width 107 height 7
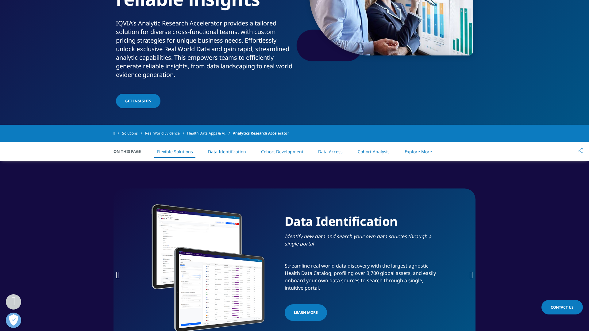
scroll to position [125, 0]
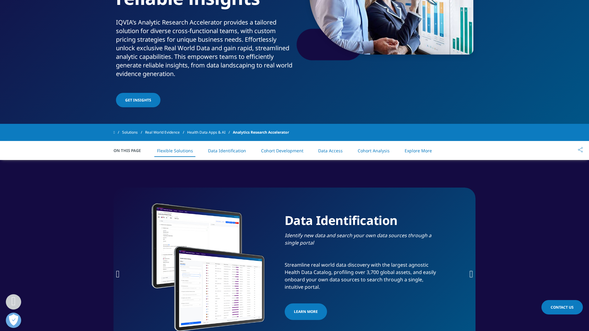
drag, startPoint x: 254, startPoint y: 21, endPoint x: 276, endPoint y: 24, distance: 21.7
click at [276, 25] on p "IQVIA’s Analytic Research Accelerator provides a tailored solution for diverse …" at bounding box center [204, 50] width 176 height 64
drag, startPoint x: 254, startPoint y: 25, endPoint x: 286, endPoint y: 27, distance: 32.0
click at [286, 28] on p "IQVIA’s Analytic Research Accelerator provides a tailored solution for diverse …" at bounding box center [204, 50] width 176 height 64
click at [260, 43] on p "IQVIA’s Analytic Research Accelerator provides a tailored solution for diverse …" at bounding box center [204, 50] width 176 height 64
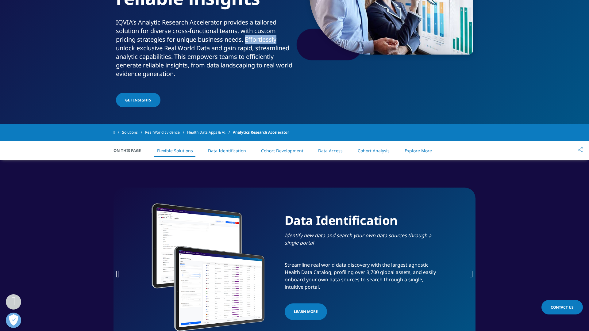
click at [260, 43] on p "IQVIA’s Analytic Research Accelerator provides a tailored solution for diverse …" at bounding box center [204, 50] width 176 height 64
click at [193, 60] on p "IQVIA’s Analytic Research Accelerator provides a tailored solution for diverse …" at bounding box center [204, 50] width 176 height 64
click at [190, 76] on p "IQVIA’s Analytic Research Accelerator provides a tailored solution for diverse …" at bounding box center [204, 50] width 176 height 64
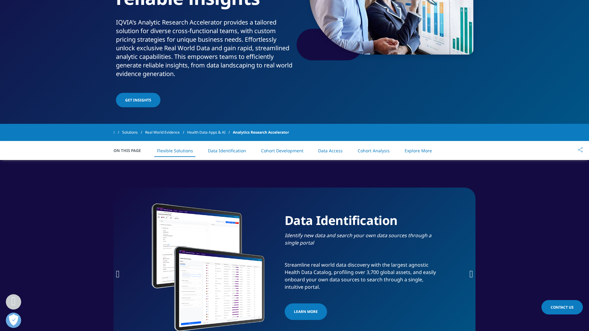
click at [206, 71] on p "IQVIA’s Analytic Research Accelerator provides a tailored solution for diverse …" at bounding box center [204, 50] width 176 height 64
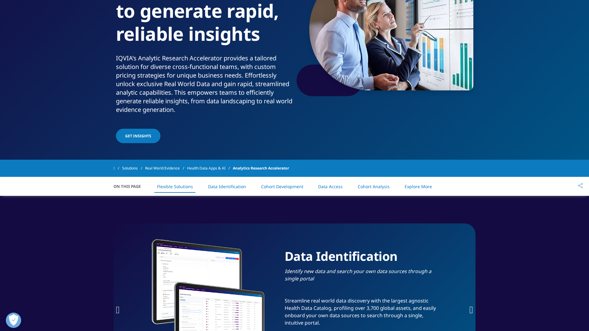
scroll to position [0, 0]
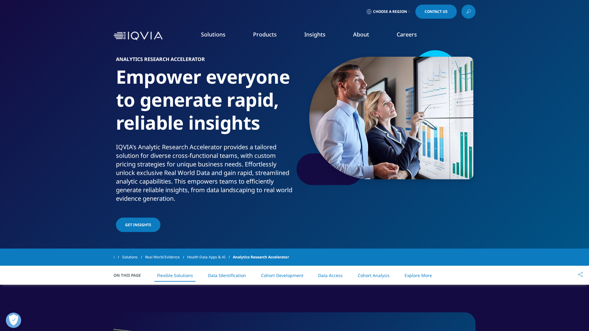
click at [368, 99] on link "Expert Ecosystem​" at bounding box center [400, 99] width 107 height 7
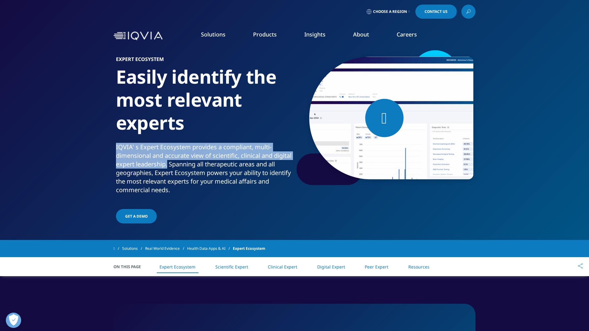
drag, startPoint x: 188, startPoint y: 166, endPoint x: 111, endPoint y: 147, distance: 79.2
click at [111, 147] on section "EXPERT ECOSYSTEM Easily identify the most relevant experts IQVIA' s Expert Ecos…" at bounding box center [294, 120] width 589 height 240
click at [111, 143] on section "EXPERT ECOSYSTEM Easily identify the most relevant experts IQVIA' s Expert Ecos…" at bounding box center [294, 120] width 589 height 240
drag, startPoint x: 114, startPoint y: 145, endPoint x: 188, endPoint y: 168, distance: 77.4
click at [188, 168] on div "EXPERT ECOSYSTEM Easily identify the most relevant experts IQVIA' s Expert Ecos…" at bounding box center [295, 137] width 362 height 176
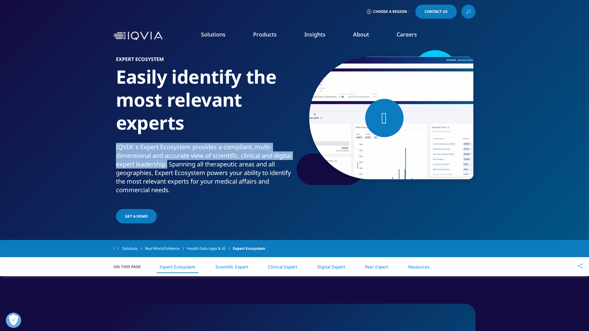
click at [184, 169] on div at bounding box center [184, 169] width 0 height 0
copy p "IQVIA' s Expert Ecosystem provides a compliant, multi-dimensional and accurate …"
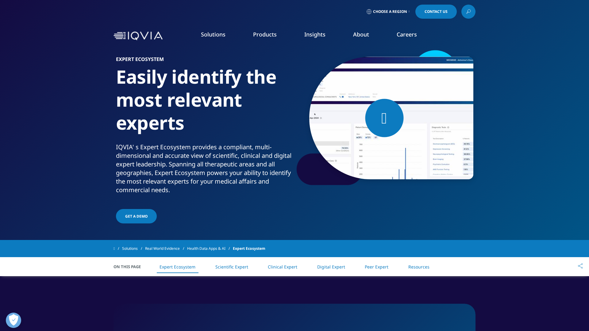
click at [329, 227] on section "EXPERT ECOSYSTEM Easily identify the most relevant experts IQVIA' s Expert Ecos…" at bounding box center [294, 120] width 589 height 240
click at [378, 111] on link "AI Patient & HCP Profiling- Commercial" at bounding box center [400, 111] width 107 height 7
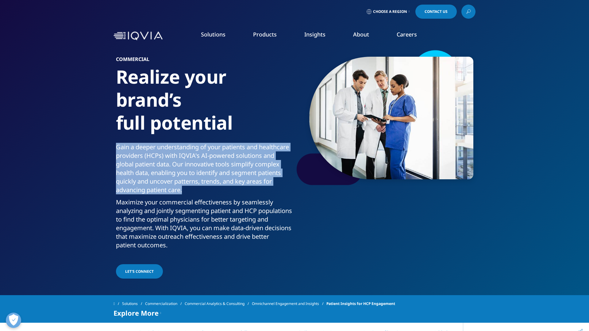
drag, startPoint x: 118, startPoint y: 146, endPoint x: 232, endPoint y: 190, distance: 122.3
click at [232, 190] on p "Gain a deeper understanding of your patients and healthcare providers (HCPs) wi…" at bounding box center [204, 170] width 176 height 55
copy p "Gain a deeper understanding of your patients and healthcare providers (HCPs) wi…"
click at [388, 109] on link "AI Patient & HCP Profiling- Commercial" at bounding box center [400, 111] width 107 height 7
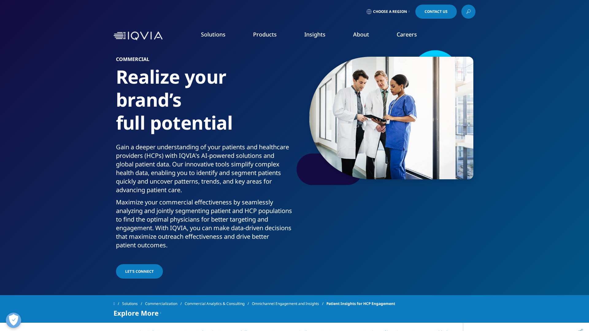
click at [260, 41] on li "Products CLINICAL PRODUCTS Planning Suite Grant Plan Site Suite Clinical Trial …" at bounding box center [264, 41] width 51 height 20
click at [395, 121] on link "AI Patient & Provider Profiling- Med Affairs​" at bounding box center [400, 122] width 107 height 7
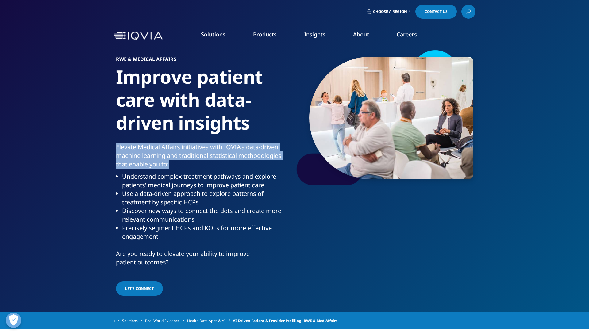
drag, startPoint x: 114, startPoint y: 145, endPoint x: 193, endPoint y: 166, distance: 81.8
click at [193, 166] on div "RWE & MEDICAL AFFAIRS Improve patient care with data-driven insights Elevate Me…" at bounding box center [295, 173] width 362 height 248
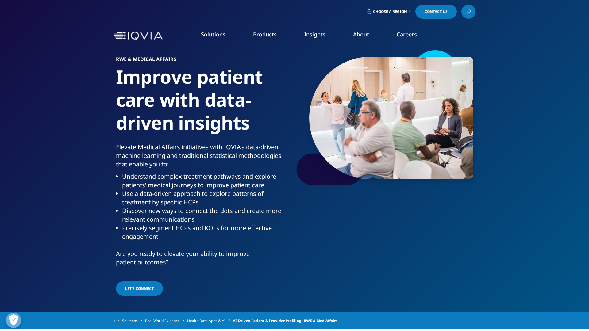
click at [198, 174] on li "Understand complex treatment pathways and explore patients’ medical journeys to…" at bounding box center [207, 180] width 170 height 17
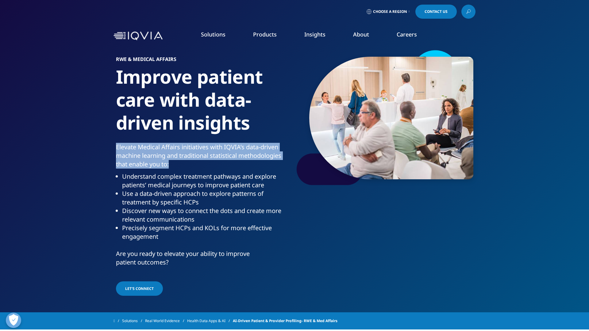
drag, startPoint x: 110, startPoint y: 142, endPoint x: 187, endPoint y: 170, distance: 81.4
click at [187, 170] on section "RWE & MEDICAL AFFAIRS Improve patient care with data-driven insights Elevate Me…" at bounding box center [294, 156] width 589 height 313
click at [183, 169] on div at bounding box center [183, 169] width 0 height 0
click at [181, 152] on p "Elevate Medical Affairs initiatives with IQVIA’s data-driven machine learning a…" at bounding box center [204, 157] width 176 height 29
drag, startPoint x: 115, startPoint y: 144, endPoint x: 286, endPoint y: 158, distance: 171.8
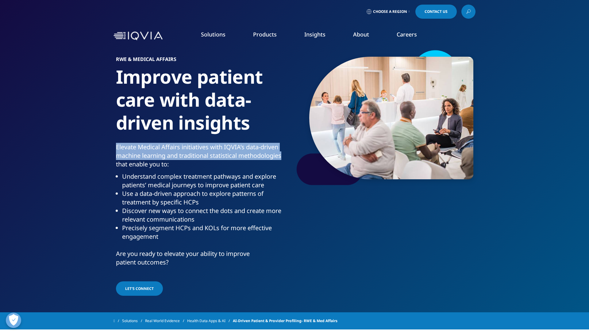
click at [286, 158] on div "RWE & MEDICAL AFFAIRS Improve patient care with data-driven insights Elevate Me…" at bounding box center [295, 173] width 362 height 248
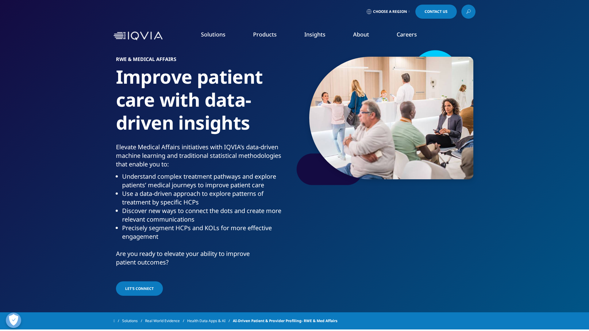
click at [291, 169] on p "Elevate Medical Affairs initiatives with IQVIA’s data-driven machine learning a…" at bounding box center [204, 157] width 176 height 29
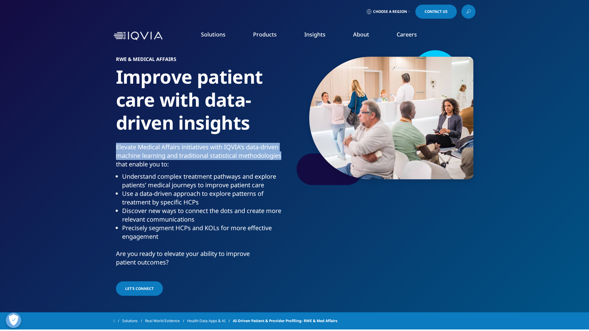
drag, startPoint x: 110, startPoint y: 147, endPoint x: 289, endPoint y: 159, distance: 179.0
click at [289, 159] on section "RWE & MEDICAL AFFAIRS Improve patient care with data-driven insights Elevate Me…" at bounding box center [294, 156] width 589 height 313
click at [285, 160] on div at bounding box center [285, 160] width 0 height 0
copy p "Elevate Medical Affairs initiatives with IQVIA’s data-driven machine learning a…"
click at [384, 131] on link "AI Patient & HCP Profiling- Healthcare​" at bounding box center [400, 133] width 107 height 7
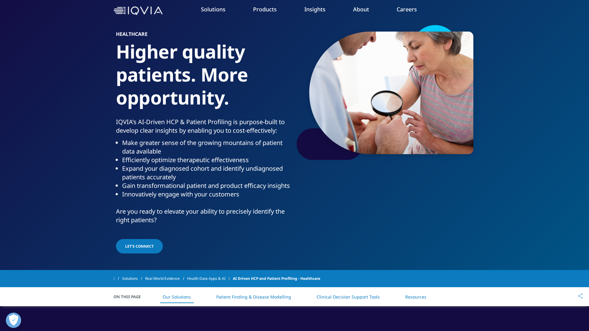
scroll to position [26, 0]
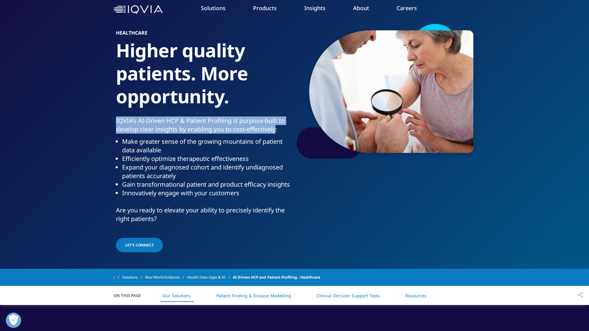
drag, startPoint x: 114, startPoint y: 119, endPoint x: 279, endPoint y: 132, distance: 164.7
click at [279, 132] on div "HEALTHCARE Higher quality patients. More opportunity. IQVIA’s AI-Driven HCP & P…" at bounding box center [295, 138] width 362 height 231
click at [275, 134] on div at bounding box center [275, 134] width 0 height 0
copy p "IQVIA’s AI-Driven HCP & Patient Profiling is purpose-built to develop clear ins…"
click at [378, 120] on link "Natural Language Processing" at bounding box center [400, 118] width 107 height 7
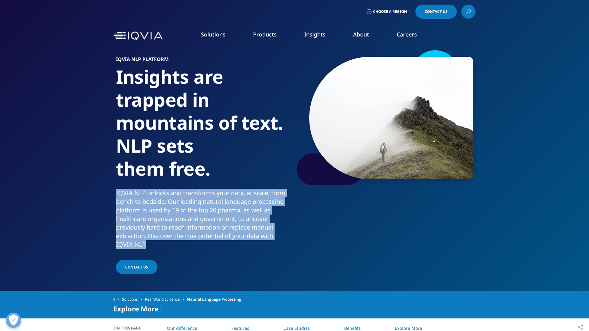
drag, startPoint x: 114, startPoint y: 172, endPoint x: 193, endPoint y: 229, distance: 97.0
click at [193, 229] on div "IQVIA NLP Platform Insights are trapped in mountains of text. NLP sets them fre…" at bounding box center [295, 162] width 362 height 227
click at [206, 208] on div "IQVIA NLP unlocks and transforms your data, at scale, from bench to bedside. Ou…" at bounding box center [204, 219] width 176 height 60
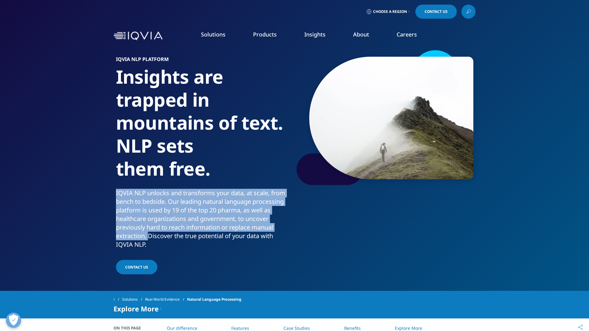
drag, startPoint x: 147, startPoint y: 216, endPoint x: 113, endPoint y: 173, distance: 55.0
click at [113, 173] on section "IQVIA NLP Platform Insights are trapped in mountains of text. NLP sets them fre…" at bounding box center [294, 145] width 589 height 291
copy div "IQVIA NLP unlocks and transforms your data, at scale, from bench to bedside. Ou…"
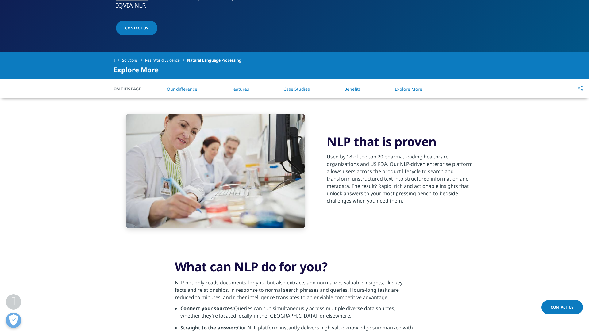
scroll to position [229, 0]
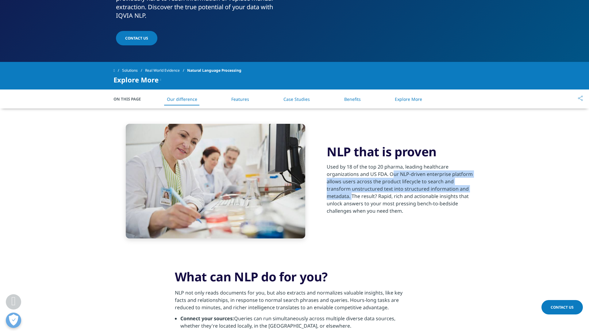
drag, startPoint x: 389, startPoint y: 151, endPoint x: 350, endPoint y: 171, distance: 43.9
click at [351, 171] on p "Used by 18 of the top 20 pharma, leading healthcare organizations and US FDA. O…" at bounding box center [401, 190] width 149 height 55
click at [347, 177] on div at bounding box center [347, 177] width 0 height 0
copy p "Our NLP-driven enterprise platform allows users across the product lifecycle to…"
click at [401, 168] on p "Used by 18 of the top 20 pharma, leading healthcare organizations and US FDA. O…" at bounding box center [401, 190] width 149 height 55
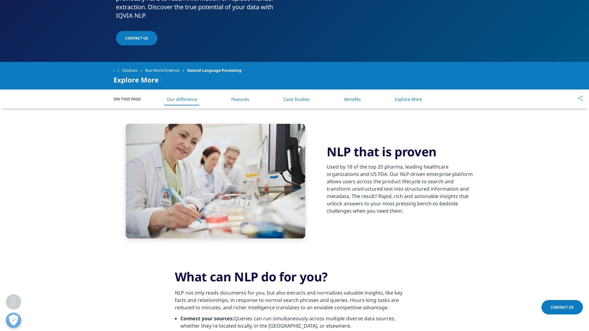
drag, startPoint x: 378, startPoint y: 172, endPoint x: 423, endPoint y: 186, distance: 46.7
click at [423, 186] on p "Used by 18 of the top 20 pharma, leading healthcare organizations and US FDA. O…" at bounding box center [401, 190] width 149 height 55
click at [419, 192] on div at bounding box center [419, 192] width 0 height 0
click at [328, 289] on p "NLP not only reads documents for you, but also extracts and normalizes valuable…" at bounding box center [295, 302] width 240 height 26
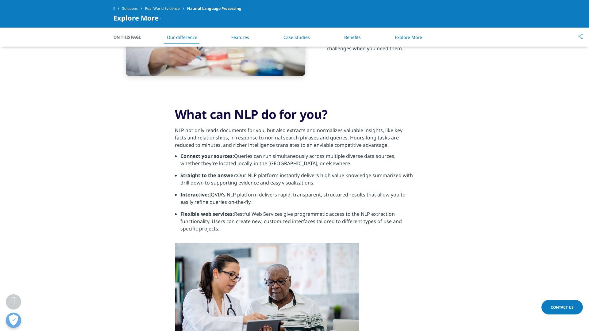
scroll to position [353, 0]
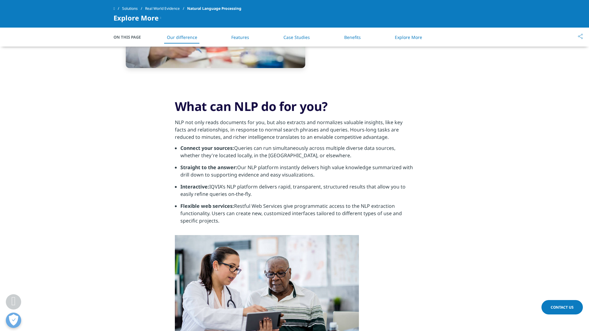
drag, startPoint x: 180, startPoint y: 125, endPoint x: 258, endPoint y: 197, distance: 105.8
click at [259, 197] on ul "Connect your sources: Queries can run simultaneously across multiple diverse da…" at bounding box center [295, 187] width 240 height 85
click at [310, 203] on li "Flexible web services: Restful Web Services give programmatic access to the NLP…" at bounding box center [297, 216] width 234 height 27
drag, startPoint x: 222, startPoint y: 201, endPoint x: 176, endPoint y: 120, distance: 93.3
click at [176, 120] on div "What can NLP do for you? NLP not only reads documents for you, but also extract…" at bounding box center [295, 233] width 240 height 269
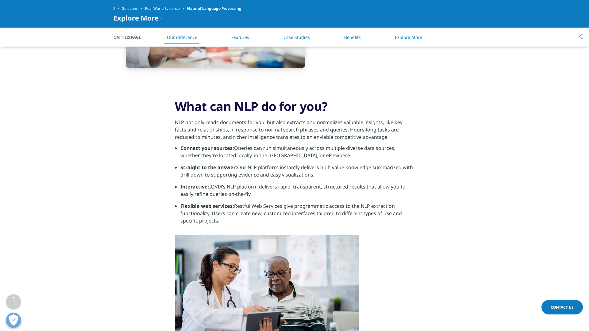
copy div "Connect your sources: Queries can run simultaneously across multiple diverse da…"
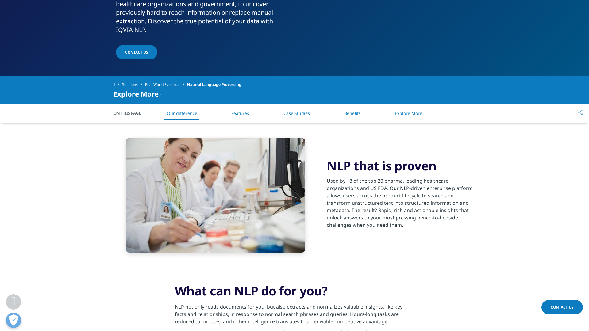
scroll to position [0, 0]
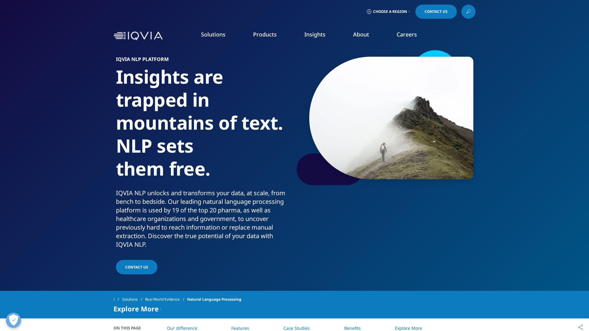
click at [392, 157] on link "Market Access Insights" at bounding box center [400, 156] width 107 height 7
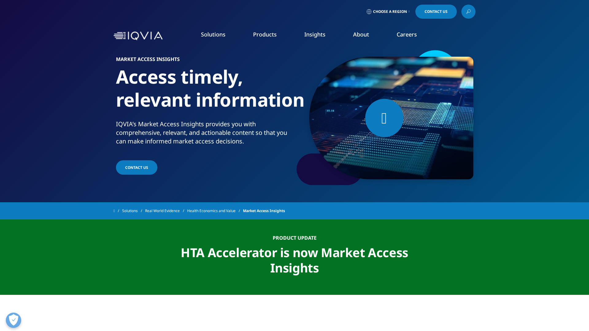
click at [377, 156] on link "Market Access Insights" at bounding box center [400, 156] width 107 height 7
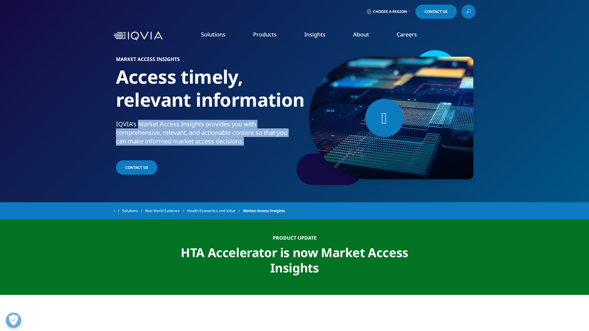
drag, startPoint x: 138, startPoint y: 124, endPoint x: 252, endPoint y: 141, distance: 114.9
click at [252, 141] on p "IQVIA’s Market Access Insights provides you with comprehensive, relevant, and a…" at bounding box center [204, 134] width 176 height 29
click at [248, 146] on div at bounding box center [248, 146] width 0 height 0
copy p "Market Access Insights provides you with comprehensive, relevant, and actionabl…"
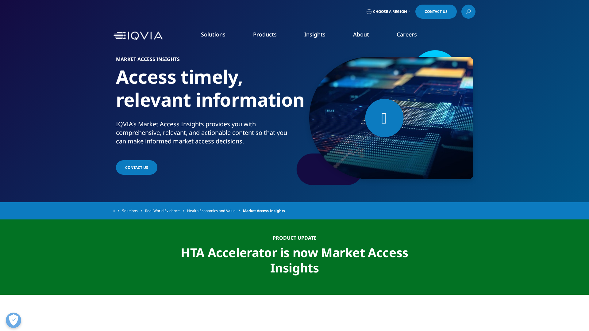
click at [393, 172] on li "Direct-to-Patient Research" at bounding box center [400, 170] width 107 height 11
click at [355, 169] on link "Direct-to-Patient Research" at bounding box center [400, 168] width 107 height 7
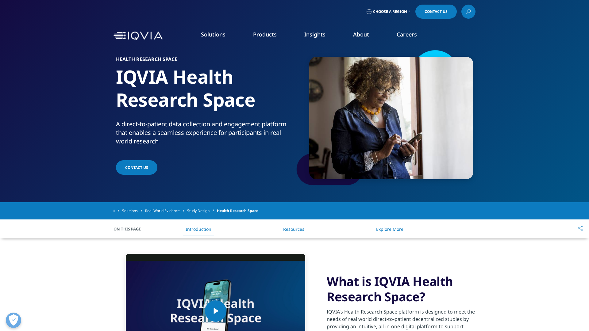
drag, startPoint x: 116, startPoint y: 124, endPoint x: 186, endPoint y: 147, distance: 73.2
click at [186, 147] on p "A direct-to-patient data collection and engagement platform that enables a seam…" at bounding box center [204, 134] width 176 height 29
click at [182, 146] on div at bounding box center [182, 146] width 0 height 0
click at [195, 139] on p "A direct-to-patient data collection and engagement platform that enables a seam…" at bounding box center [204, 134] width 176 height 29
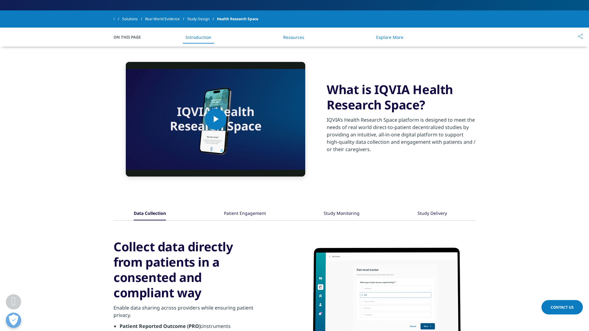
scroll to position [192, 0]
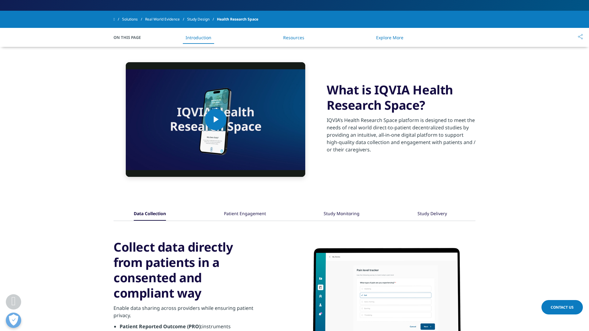
drag, startPoint x: 327, startPoint y: 121, endPoint x: 384, endPoint y: 160, distance: 70.0
click at [384, 160] on div "Video Player is loading. Play Video Play Skip Backward Skip Forward Mute Curren…" at bounding box center [295, 119] width 362 height 145
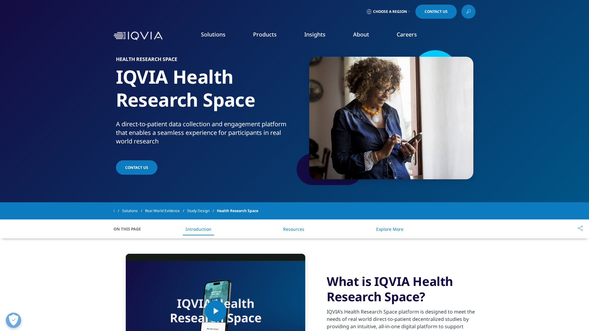
click at [259, 31] on link "Products" at bounding box center [265, 34] width 24 height 7
click at [156, 134] on link "Patient Insights for HCP Engagement​" at bounding box center [186, 133] width 107 height 7
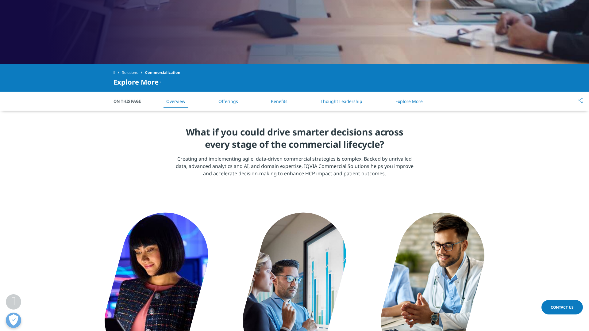
scroll to position [214, 0]
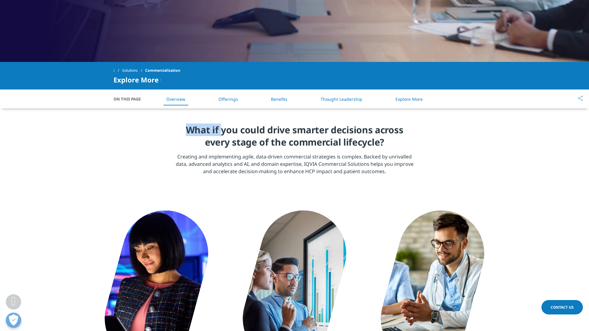
drag, startPoint x: 188, startPoint y: 130, endPoint x: 221, endPoint y: 130, distance: 33.1
click at [221, 130] on h4 "What if you could drive smarter decisions across every stage of the commercial …" at bounding box center [295, 138] width 240 height 29
click at [217, 115] on div at bounding box center [217, 115] width 0 height 0
click at [298, 154] on p "Creating and implementing agile, data-driven commercial strategies is complex. …" at bounding box center [295, 166] width 240 height 26
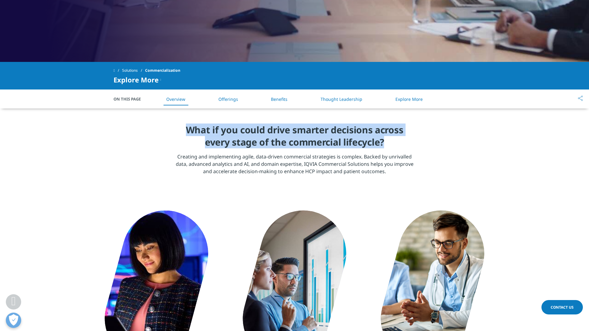
drag, startPoint x: 187, startPoint y: 130, endPoint x: 393, endPoint y: 142, distance: 207.2
click at [393, 142] on h4 "What if you could drive smarter decisions across every stage of the commercial …" at bounding box center [295, 138] width 240 height 29
click at [389, 149] on div at bounding box center [389, 149] width 0 height 0
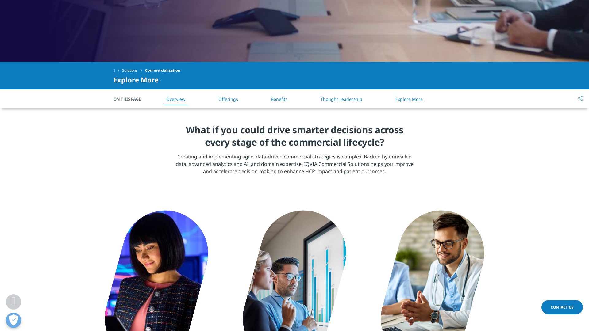
click at [383, 175] on p "Creating and implementing agile, data-driven commercial strategies is complex. …" at bounding box center [295, 166] width 240 height 26
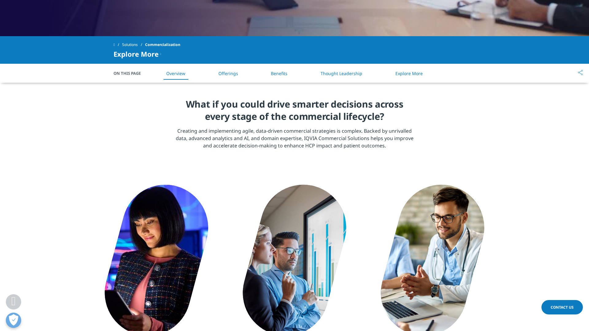
scroll to position [240, 0]
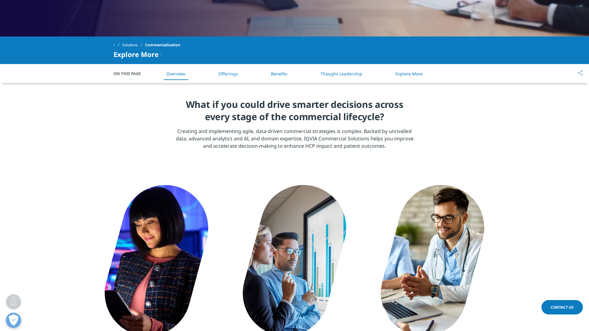
drag, startPoint x: 178, startPoint y: 133, endPoint x: 375, endPoint y: 154, distance: 198.8
click at [375, 154] on section "What if you could drive smarter decisions across every stage of the commercial …" at bounding box center [294, 126] width 589 height 86
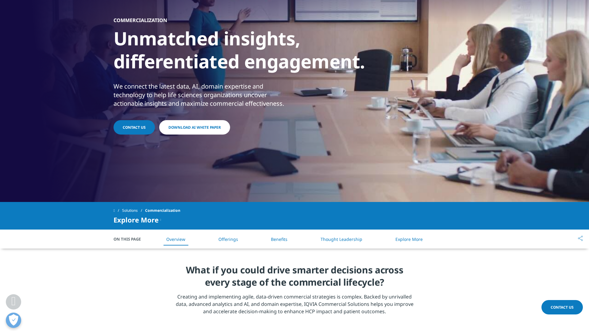
scroll to position [0, 0]
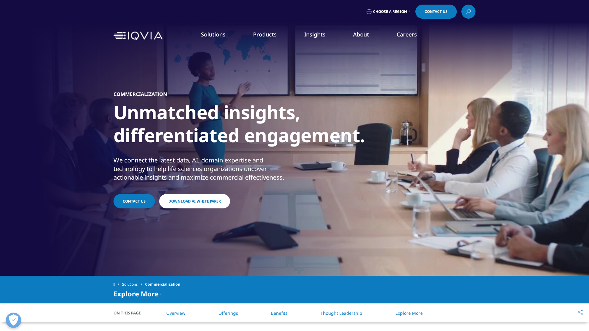
click at [183, 165] on div "We connect the latest data, AI, domain expertise and technology to help life sc…" at bounding box center [204, 169] width 180 height 26
drag, startPoint x: 287, startPoint y: 177, endPoint x: 116, endPoint y: 159, distance: 172.2
click at [116, 159] on div "We connect the latest data, AI, domain expertise and technology to help life sc…" at bounding box center [204, 169] width 180 height 26
click at [112, 148] on div at bounding box center [112, 148] width 0 height 0
click at [243, 173] on div "We connect the latest data, AI, domain expertise and technology to help life sc…" at bounding box center [204, 169] width 180 height 26
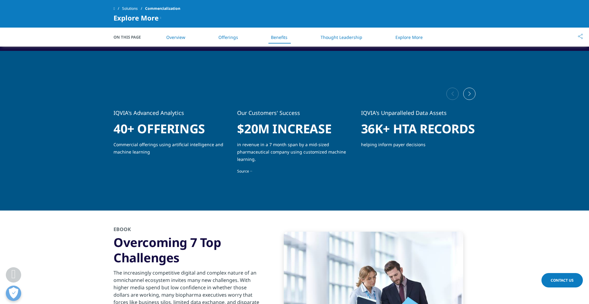
scroll to position [515, 0]
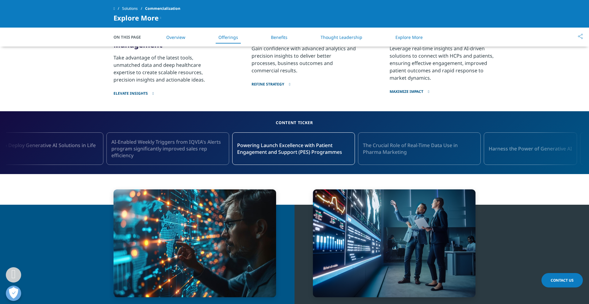
click at [481, 161] on link "The Crucial Role of Real-Time Data Use in Pharma Marketing" at bounding box center [419, 149] width 123 height 33
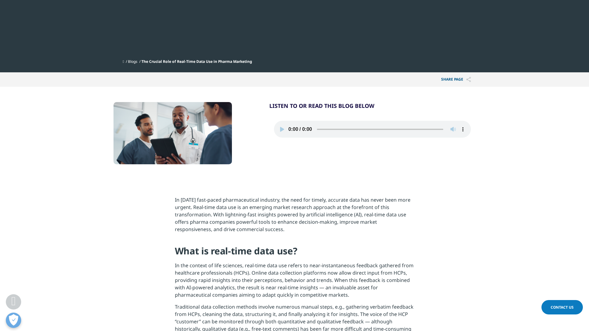
scroll to position [173, 0]
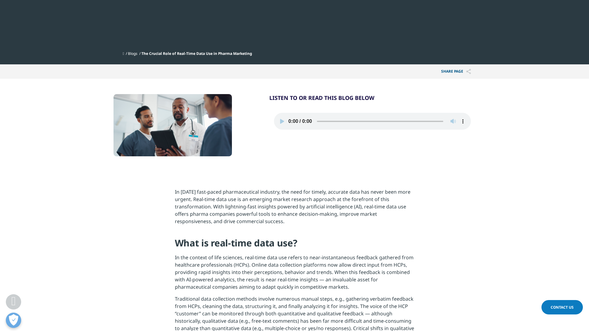
click at [267, 216] on p "In [DATE] fast-paced pharmaceutical industry, the need for timely, accurate dat…" at bounding box center [295, 208] width 240 height 41
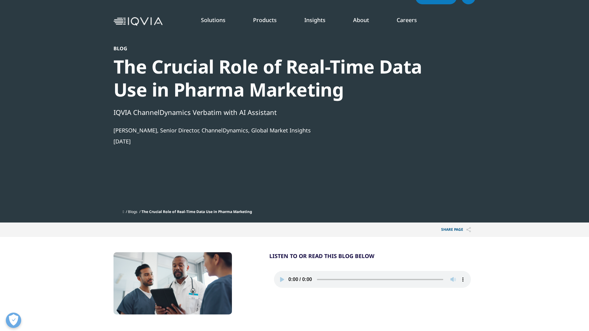
scroll to position [0, 0]
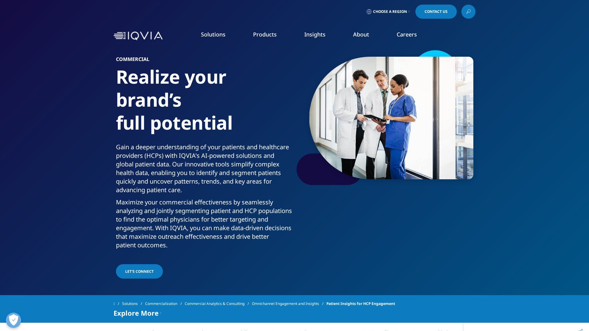
click at [196, 213] on p "Maximize your commercial effectiveness by seamlessly analyzing and jointly segm…" at bounding box center [204, 225] width 176 height 55
drag, startPoint x: 116, startPoint y: 202, endPoint x: 235, endPoint y: 243, distance: 126.2
click at [236, 244] on p "Maximize your commercial effectiveness by seamlessly analyzing and jointly segm…" at bounding box center [204, 225] width 176 height 55
click at [170, 235] on p "Maximize your commercial effectiveness by seamlessly analyzing and jointly segm…" at bounding box center [204, 225] width 176 height 55
drag, startPoint x: 116, startPoint y: 203, endPoint x: 218, endPoint y: 244, distance: 109.3
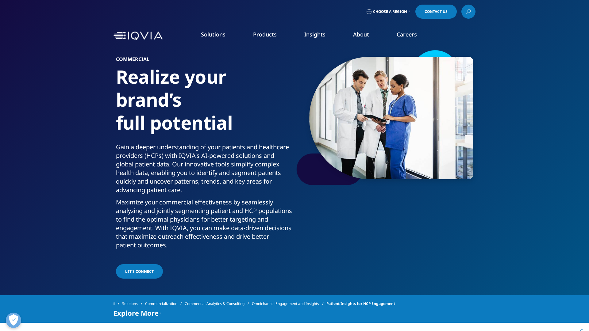
click at [218, 244] on p "Maximize your commercial effectiveness by seamlessly analyzing and jointly segm…" at bounding box center [204, 225] width 176 height 55
copy p "Maximize your commercial effectiveness by seamlessly analyzing and jointly segm…"
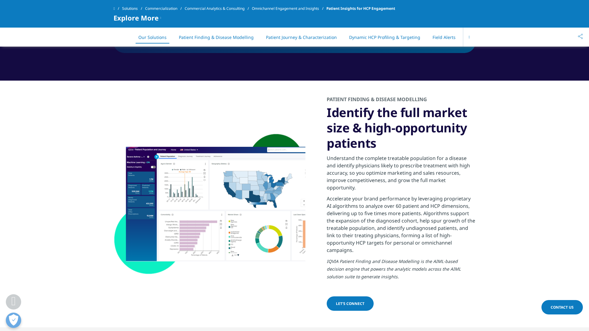
scroll to position [443, 0]
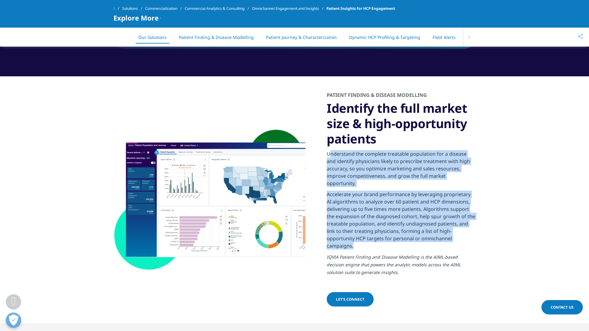
drag, startPoint x: 327, startPoint y: 155, endPoint x: 389, endPoint y: 239, distance: 104.8
click at [389, 239] on div "Understand the complete treatable population for a disease and identify physici…" at bounding box center [401, 214] width 149 height 134
click at [385, 237] on p "Accelerate your brand performance by leveraging proprietary AI algorithms to an…" at bounding box center [401, 222] width 149 height 63
drag, startPoint x: 327, startPoint y: 154, endPoint x: 390, endPoint y: 237, distance: 104.7
click at [390, 237] on div "Understand the complete treatable population for a disease and identify physici…" at bounding box center [401, 214] width 149 height 134
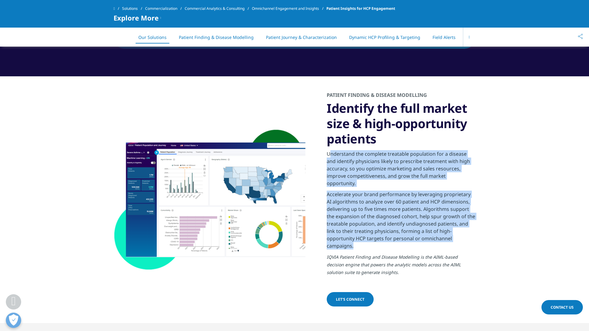
copy div "Understand the complete treatable population for a disease and identify physici…"
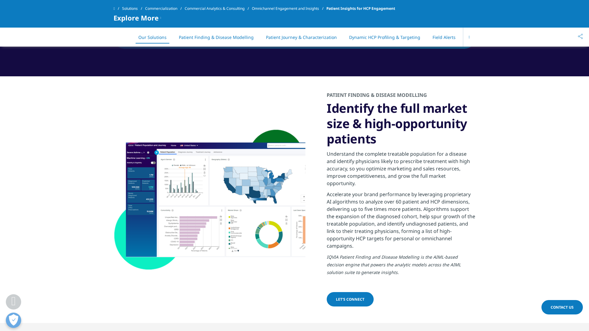
click at [122, 116] on div "PATIENT FINDING & DISEASE MODELLING Identify the full market size & high-opport…" at bounding box center [295, 199] width 362 height 247
